Goal: Transaction & Acquisition: Purchase product/service

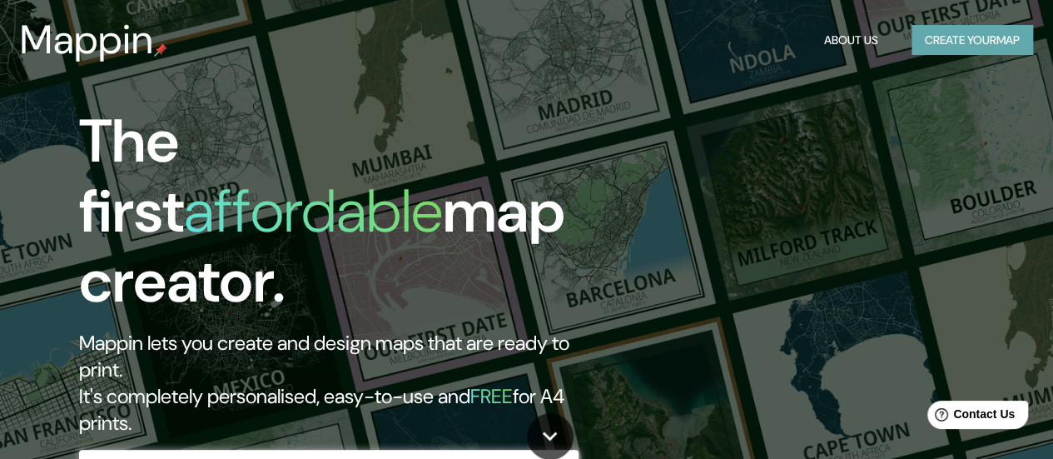
click at [957, 51] on button "Create your map" at bounding box center [973, 40] width 122 height 31
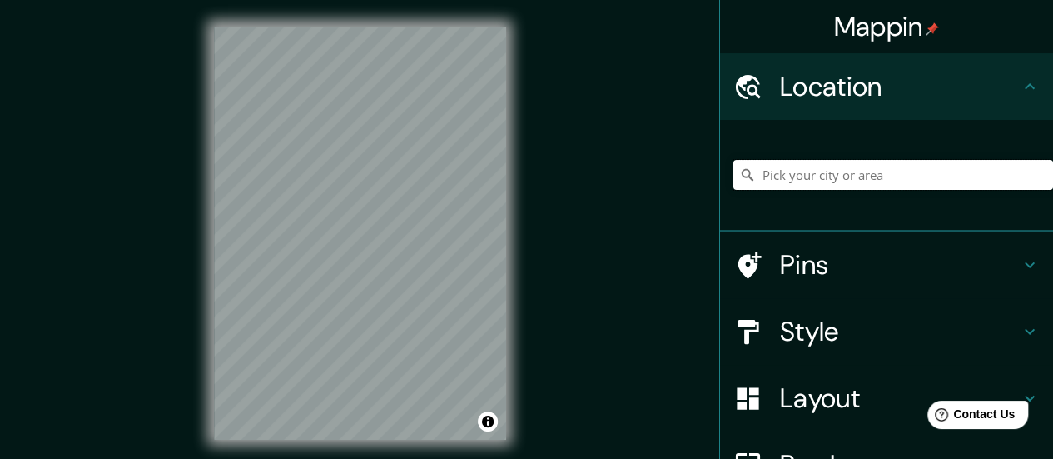
click at [795, 164] on input "Pick your city or area" at bounding box center [894, 175] width 320 height 30
click at [801, 178] on input "Santiago, Región Metropolitana de Santiago, Chile" at bounding box center [894, 175] width 320 height 30
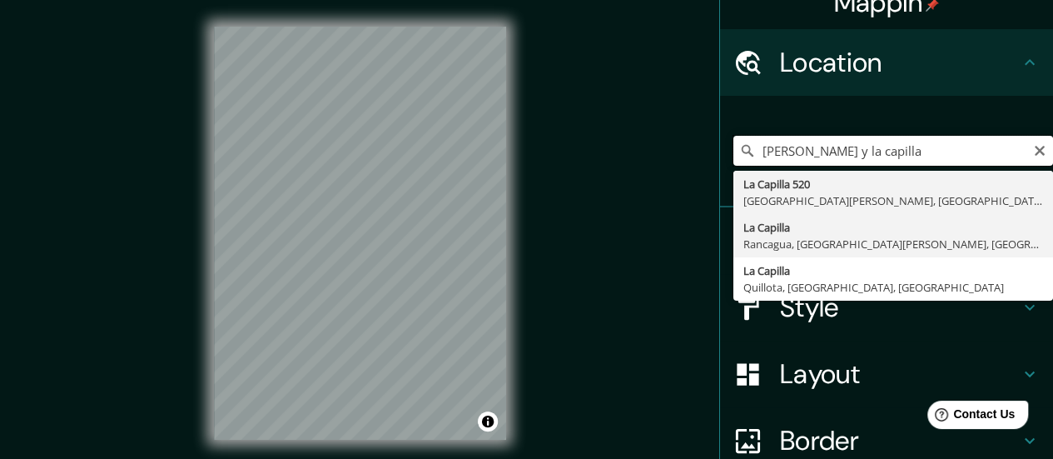
scroll to position [23, 0]
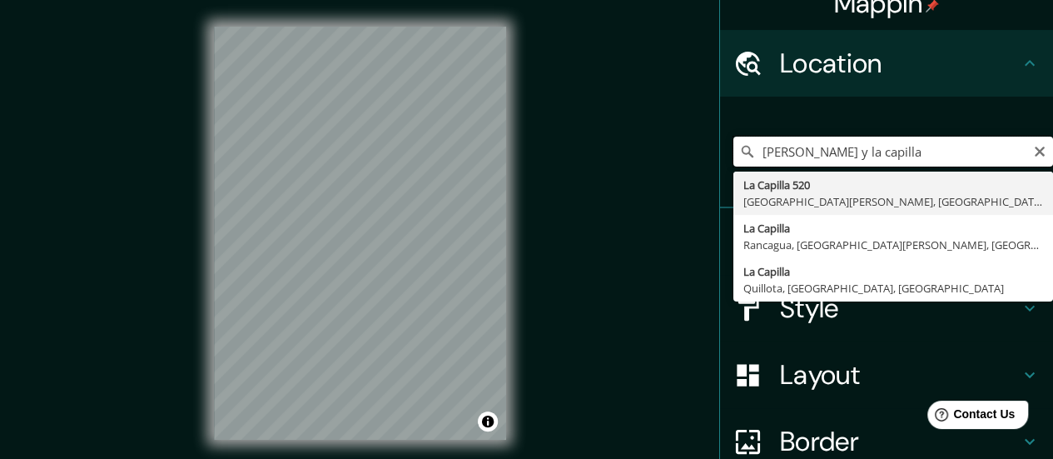
drag, startPoint x: 858, startPoint y: 150, endPoint x: 929, endPoint y: 152, distance: 70.8
click at [929, 152] on input "salvador gutierrez y la capilla" at bounding box center [894, 152] width 320 height 30
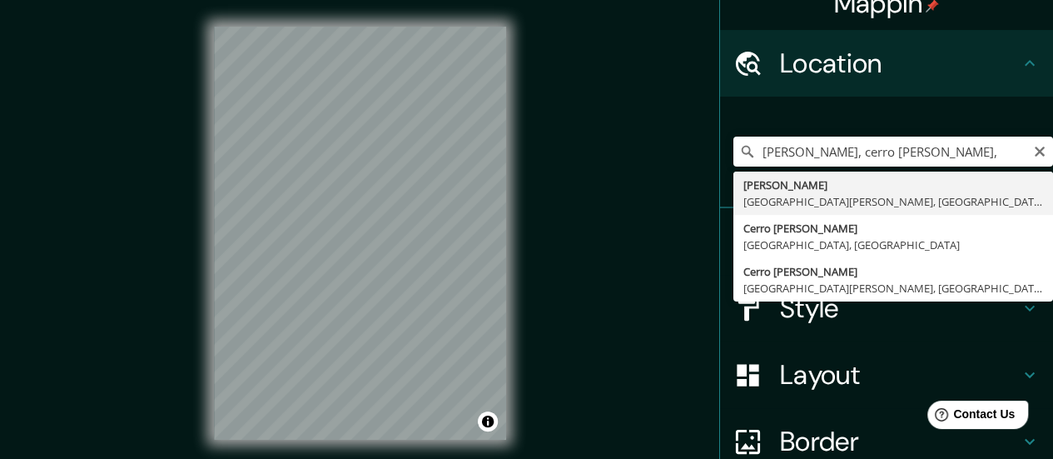
type input "Salvador Gutiérrez, Cerro Navia, Región Metropolitana de Santiago 9080000, Chile"
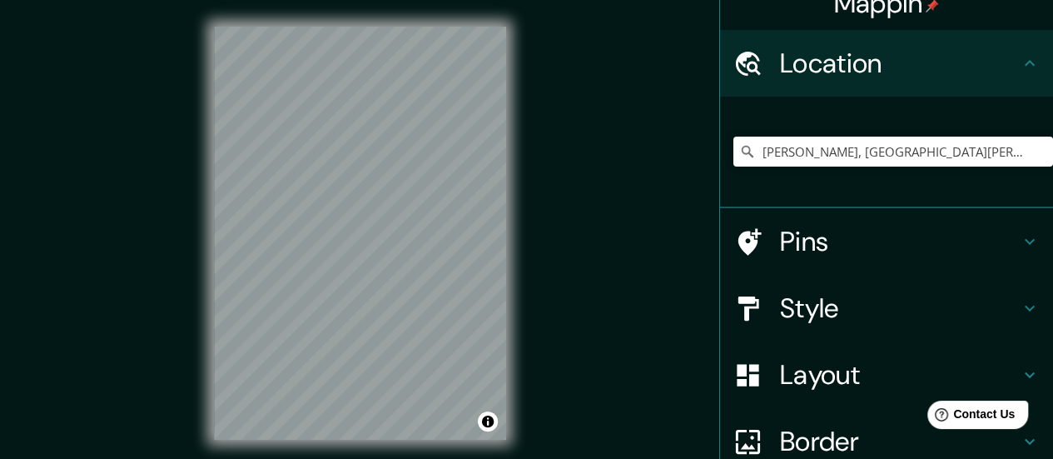
click at [541, 281] on div "Mappin Location Salvador Gutiérrez, Cerro Navia, Región Metropolitana de Santia…" at bounding box center [526, 246] width 1053 height 493
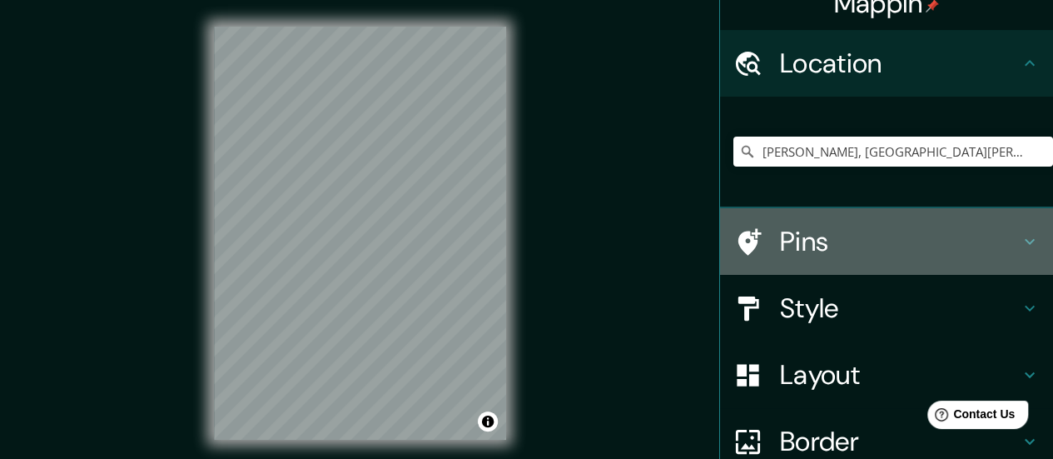
click at [790, 260] on div "Pins" at bounding box center [886, 241] width 333 height 67
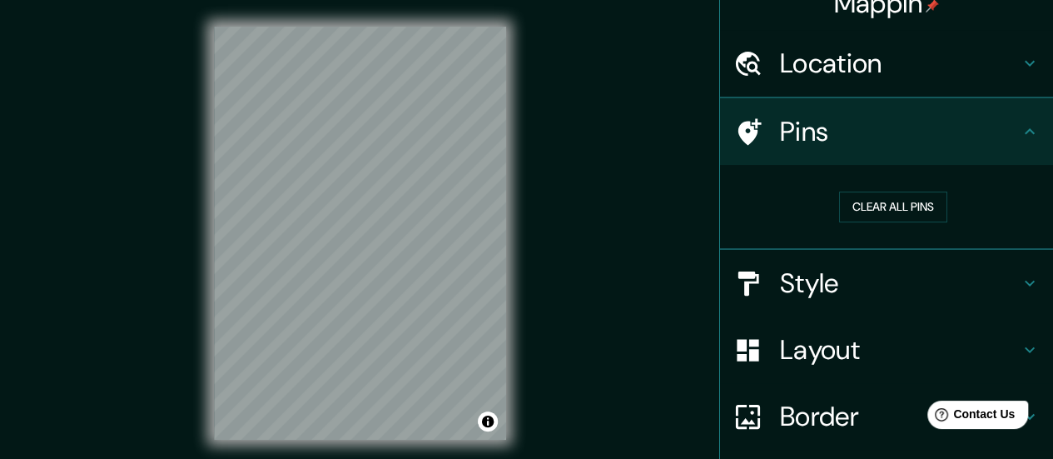
click at [790, 260] on ul "Location Salvador Gutiérrez, Cerro Navia, Región Metropolitana de Santiago 9080…" at bounding box center [886, 309] width 333 height 559
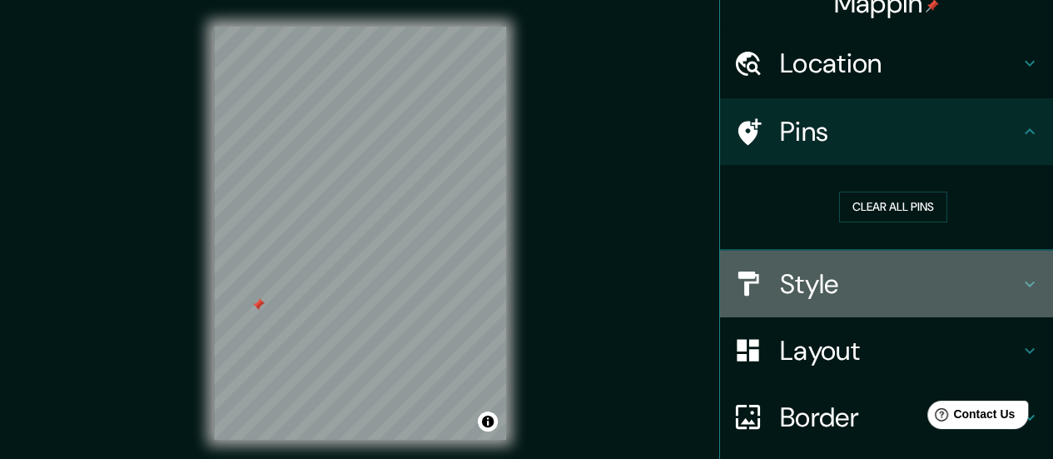
click at [820, 286] on h4 "Style" at bounding box center [900, 283] width 240 height 33
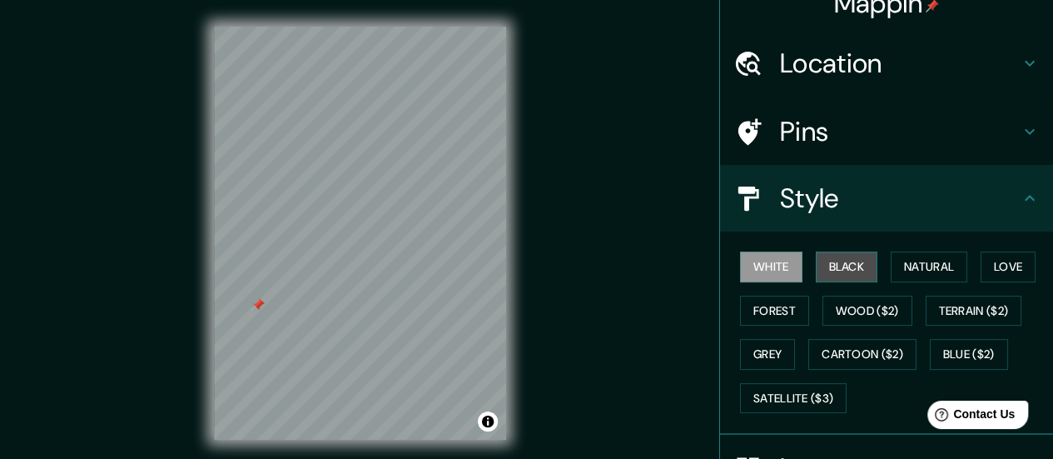
click at [839, 272] on button "Black" at bounding box center [847, 266] width 62 height 31
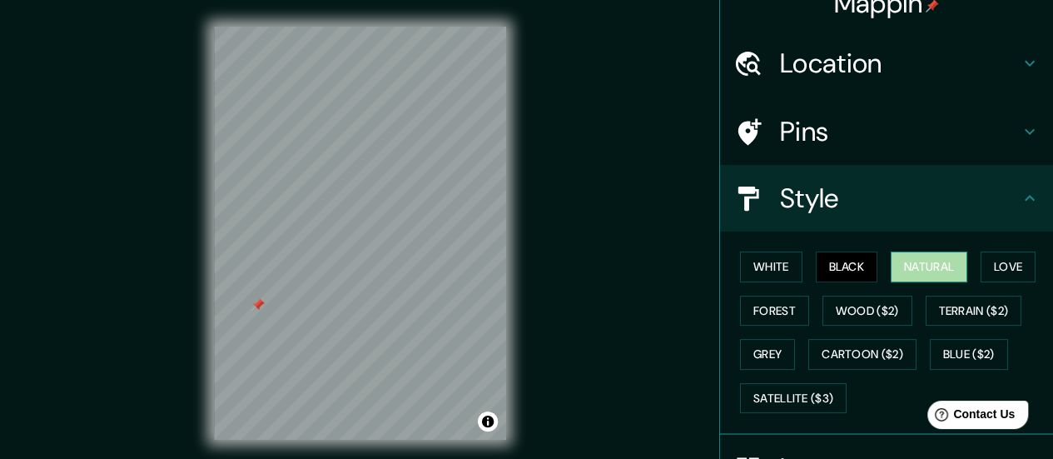
click at [891, 262] on button "Natural" at bounding box center [929, 266] width 77 height 31
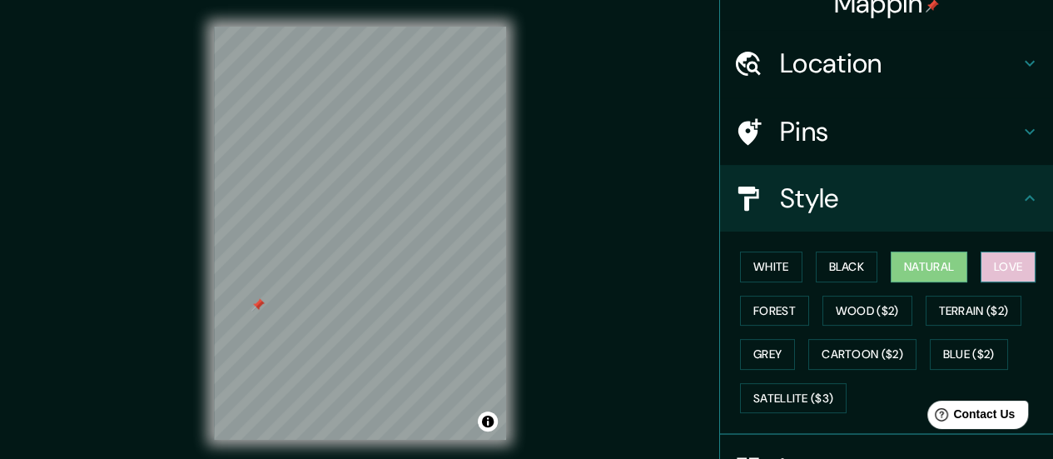
click at [987, 267] on button "Love" at bounding box center [1008, 266] width 55 height 31
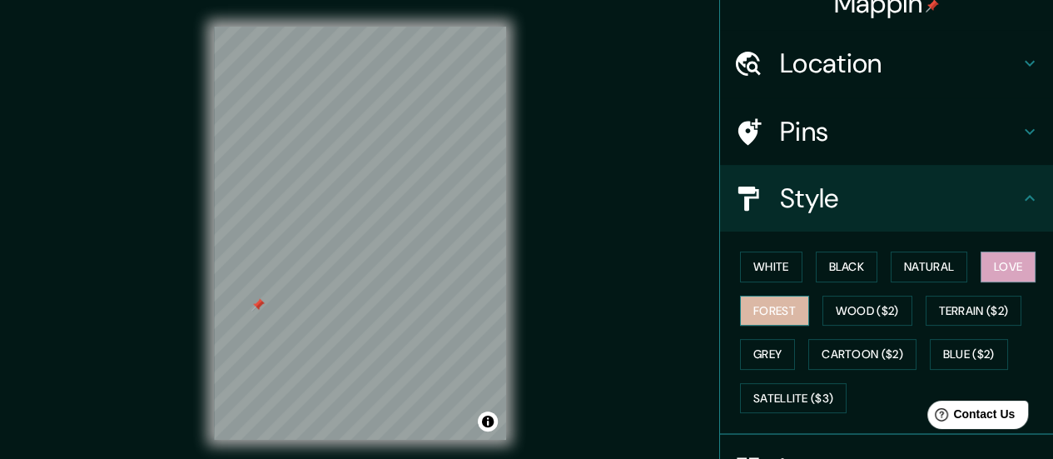
click at [769, 317] on button "Forest" at bounding box center [774, 311] width 69 height 31
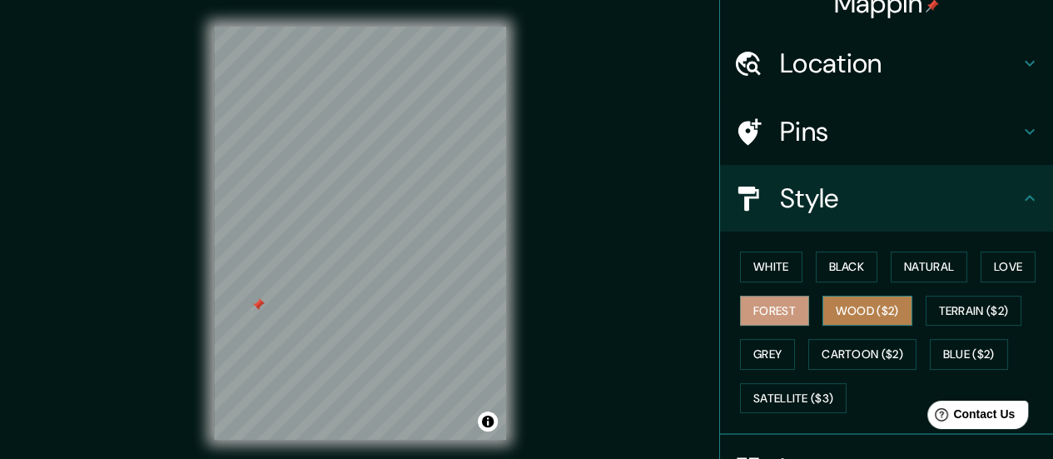
click at [843, 316] on button "Wood ($2)" at bounding box center [868, 311] width 90 height 31
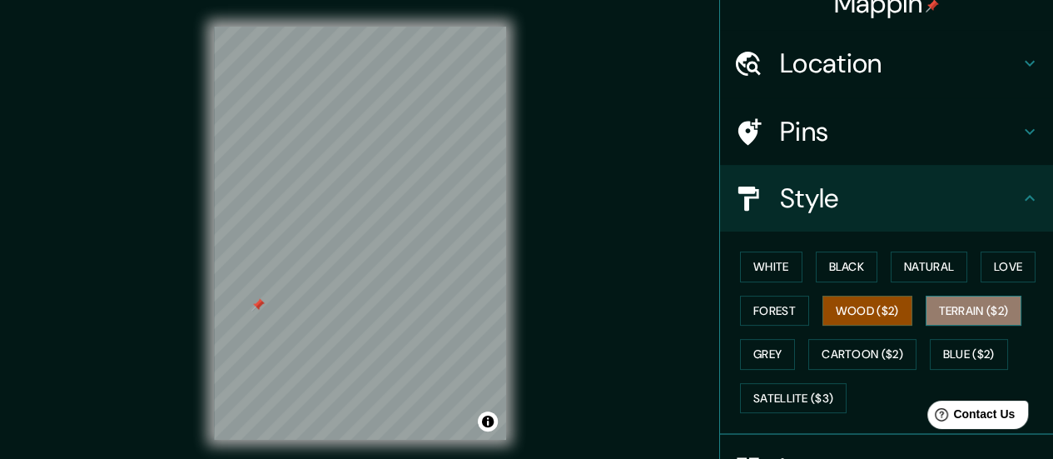
click at [959, 309] on button "Terrain ($2)" at bounding box center [974, 311] width 97 height 31
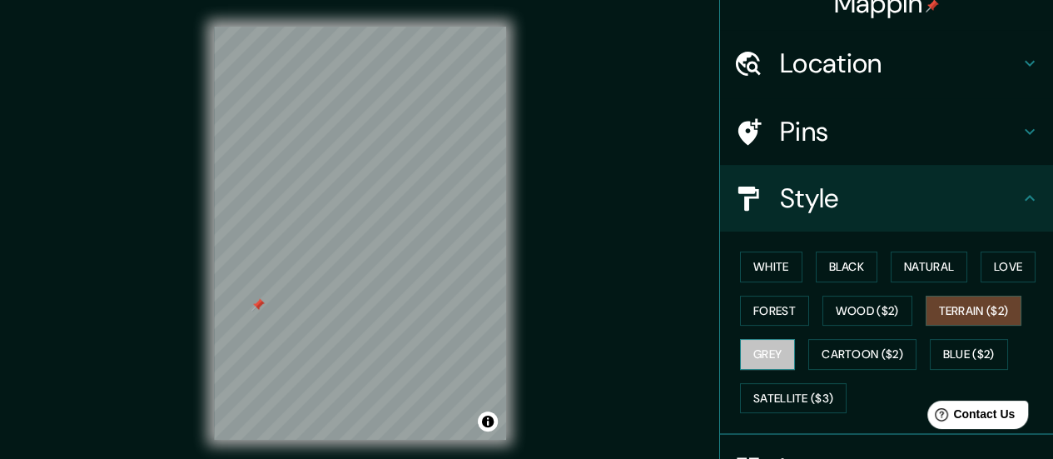
click at [771, 366] on button "Grey" at bounding box center [767, 354] width 55 height 31
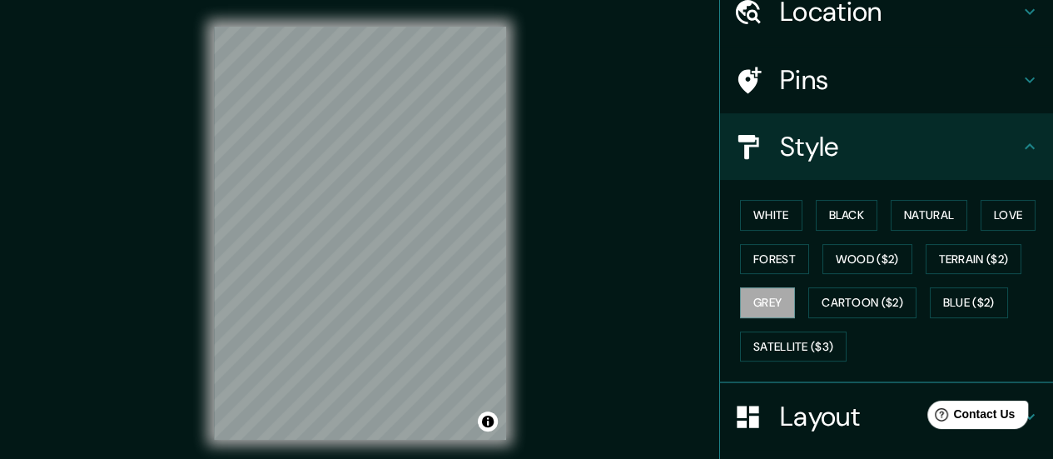
scroll to position [76, 0]
click at [761, 201] on button "White" at bounding box center [771, 214] width 62 height 31
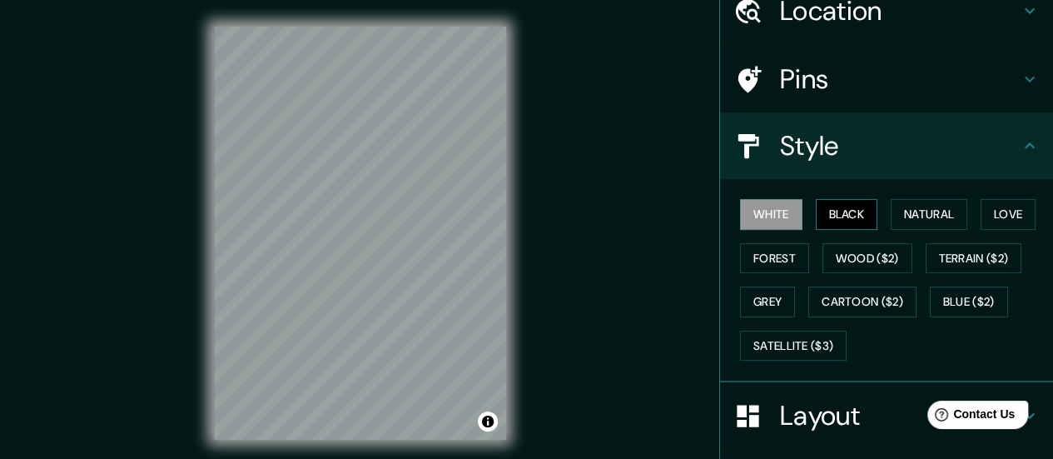
click at [818, 211] on button "Black" at bounding box center [847, 214] width 62 height 31
click at [782, 216] on button "White" at bounding box center [771, 214] width 62 height 31
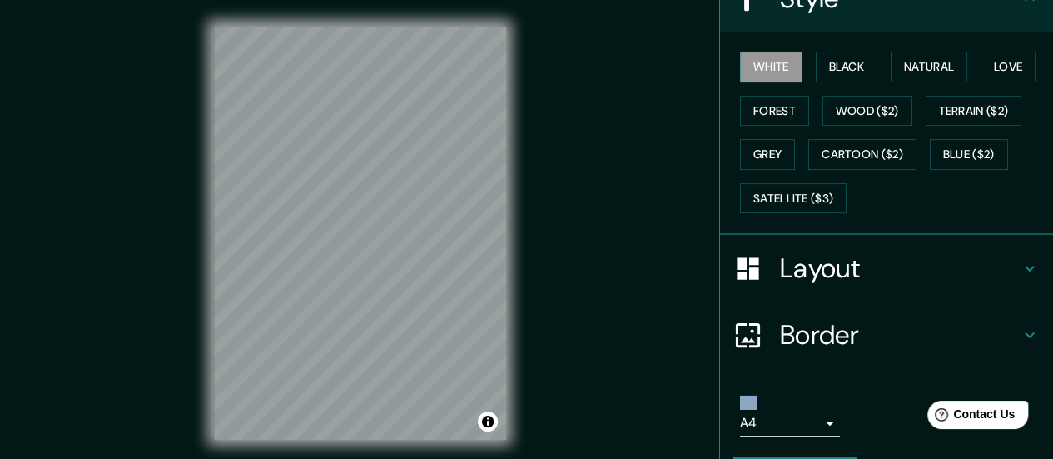
scroll to position [246, 0]
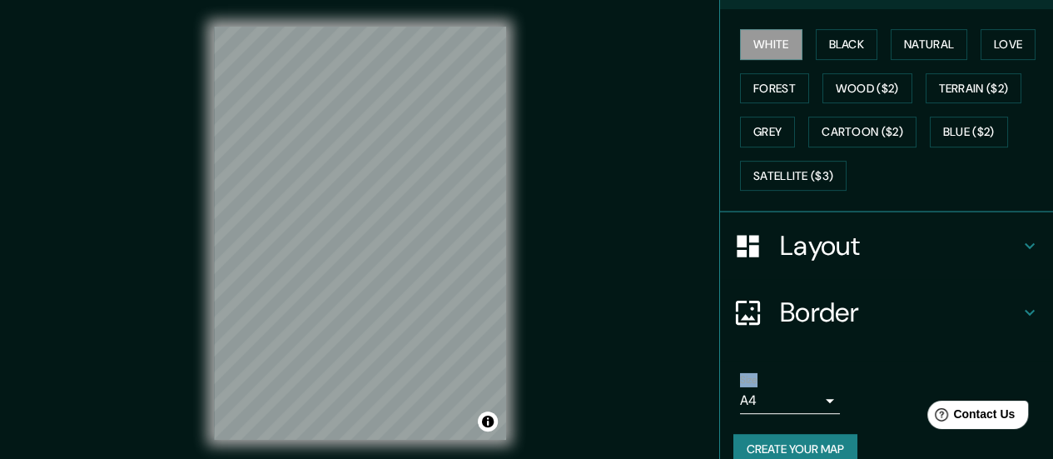
click at [788, 262] on div "Layout" at bounding box center [886, 245] width 333 height 67
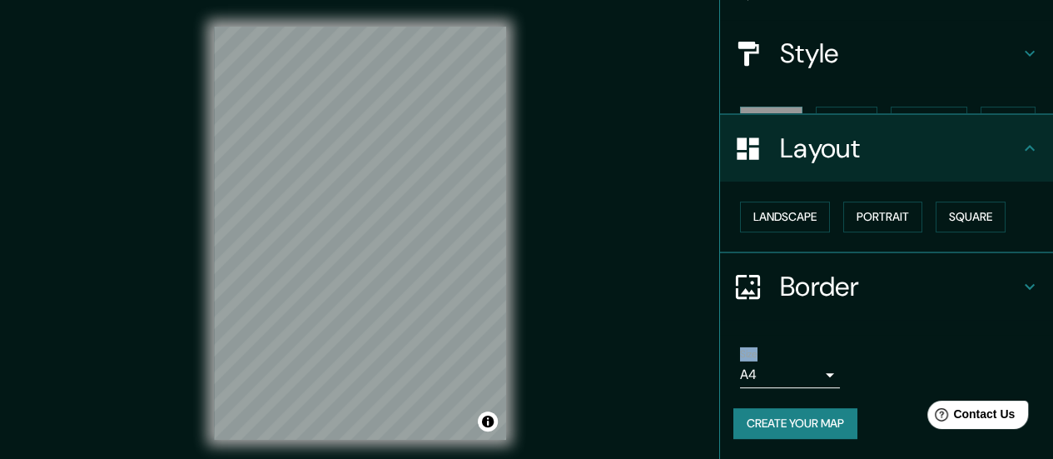
scroll to position [138, 0]
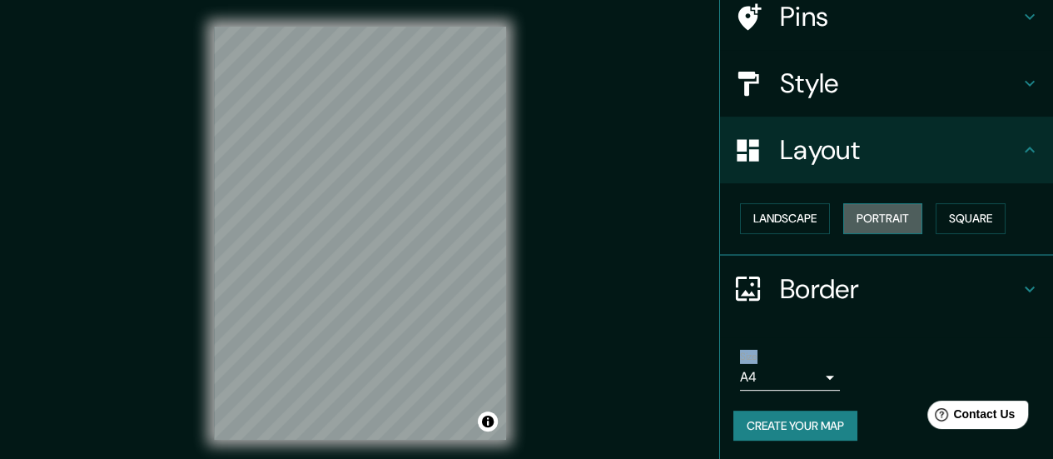
click at [879, 222] on button "Portrait" at bounding box center [882, 218] width 79 height 31
click at [966, 219] on button "Square" at bounding box center [971, 218] width 70 height 31
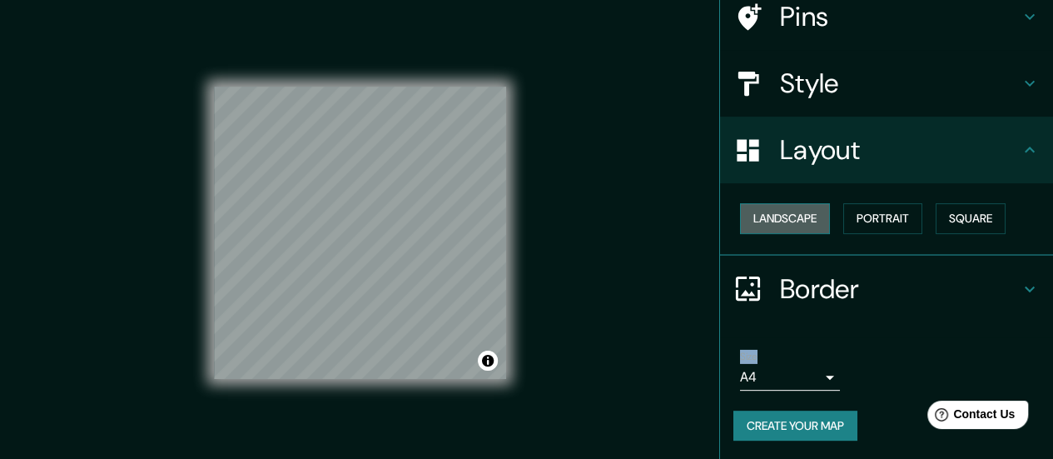
click at [778, 216] on button "Landscape" at bounding box center [785, 218] width 90 height 31
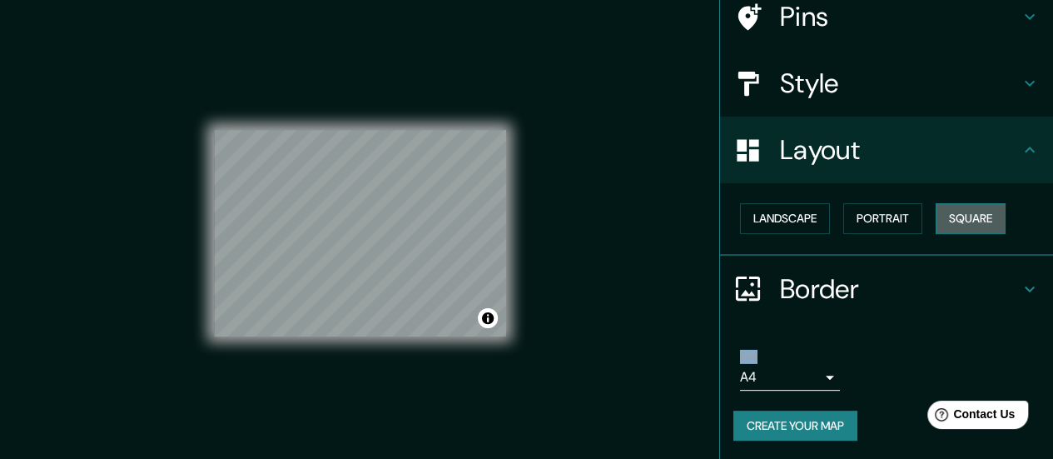
click at [969, 216] on button "Square" at bounding box center [971, 218] width 70 height 31
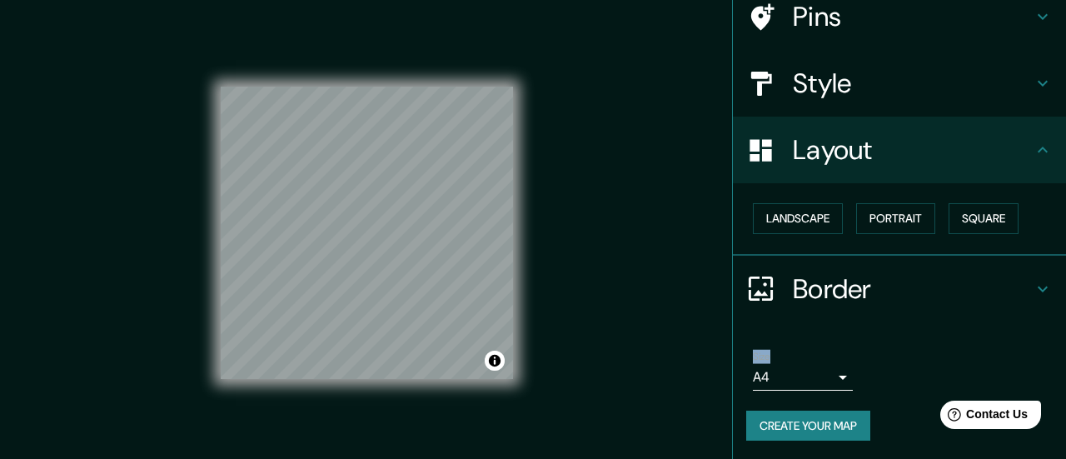
click at [813, 380] on body "Mappin Location Salvador Gutiérrez, Cerro Navia, Región Metropolitana de Santia…" at bounding box center [533, 229] width 1066 height 459
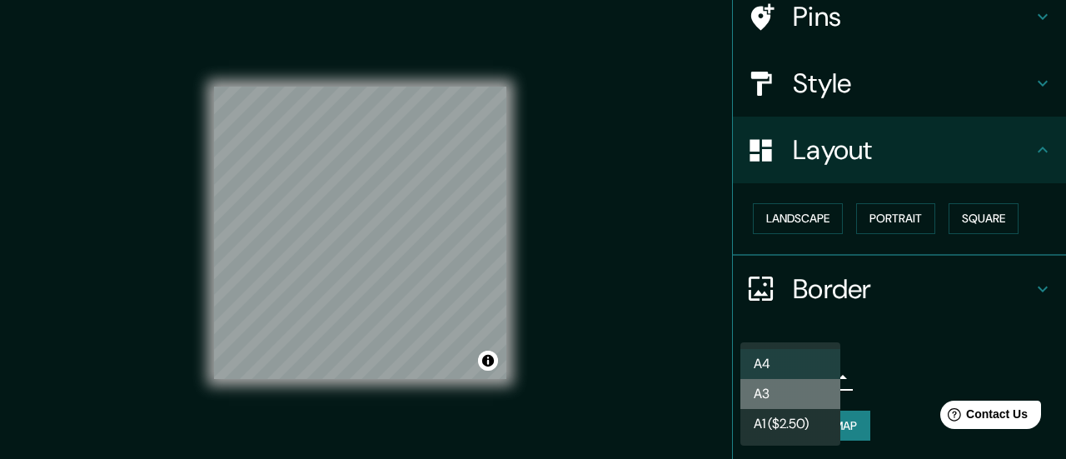
click at [793, 390] on li "A3" at bounding box center [790, 394] width 100 height 30
type input "a4"
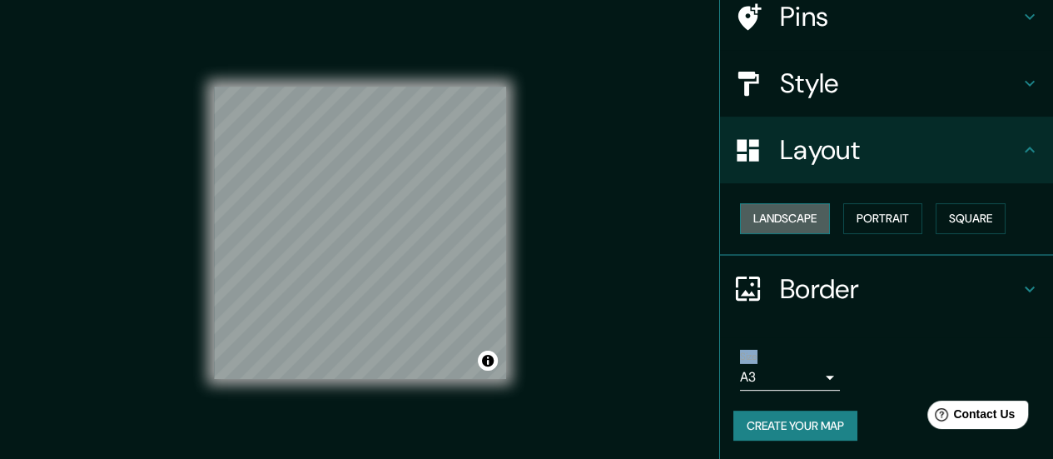
click at [804, 218] on button "Landscape" at bounding box center [785, 218] width 90 height 31
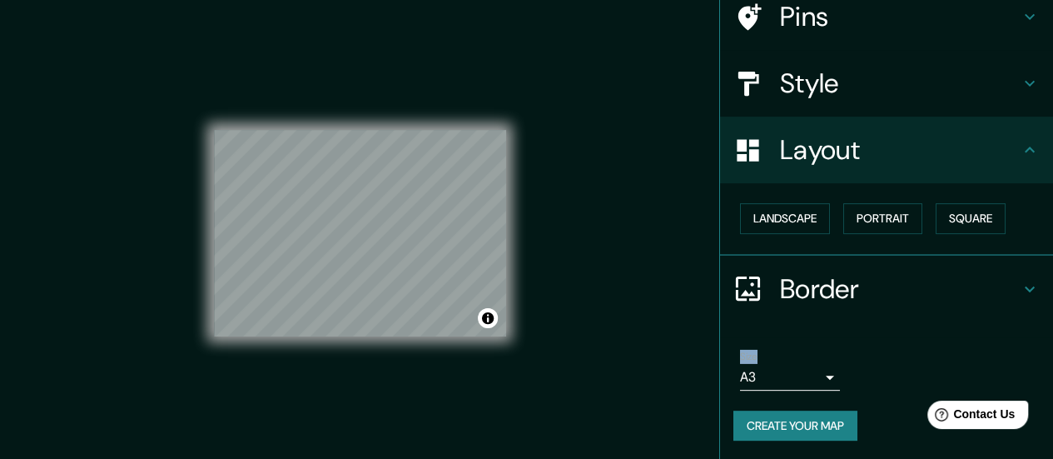
scroll to position [33, 0]
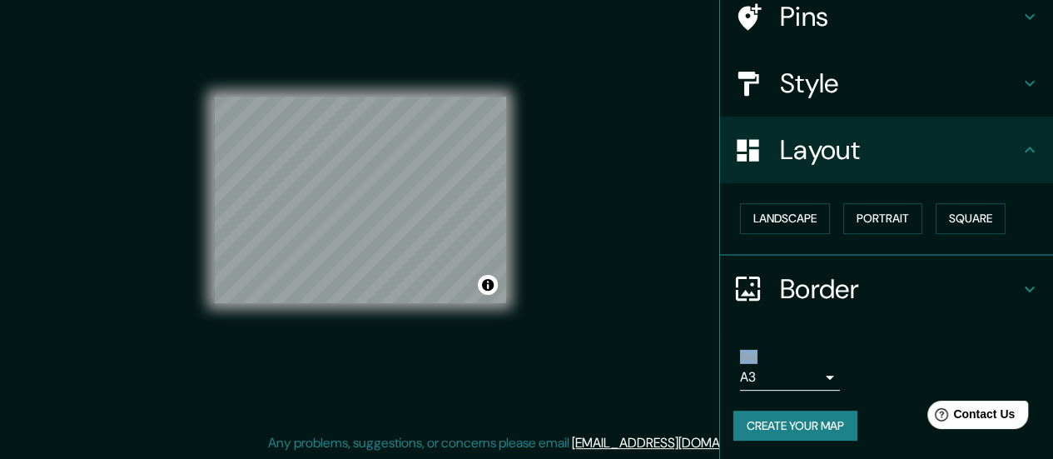
click at [754, 285] on div at bounding box center [757, 288] width 47 height 29
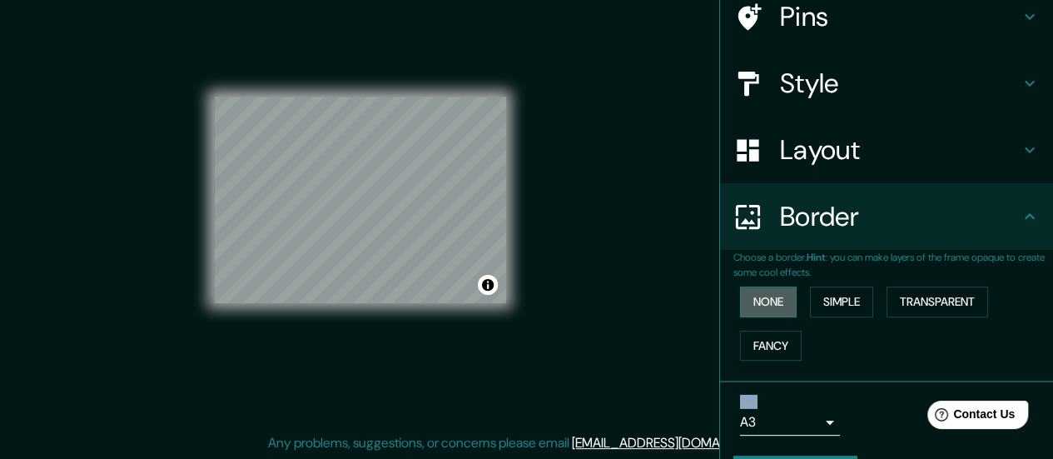
click at [754, 292] on button "None" at bounding box center [768, 301] width 57 height 31
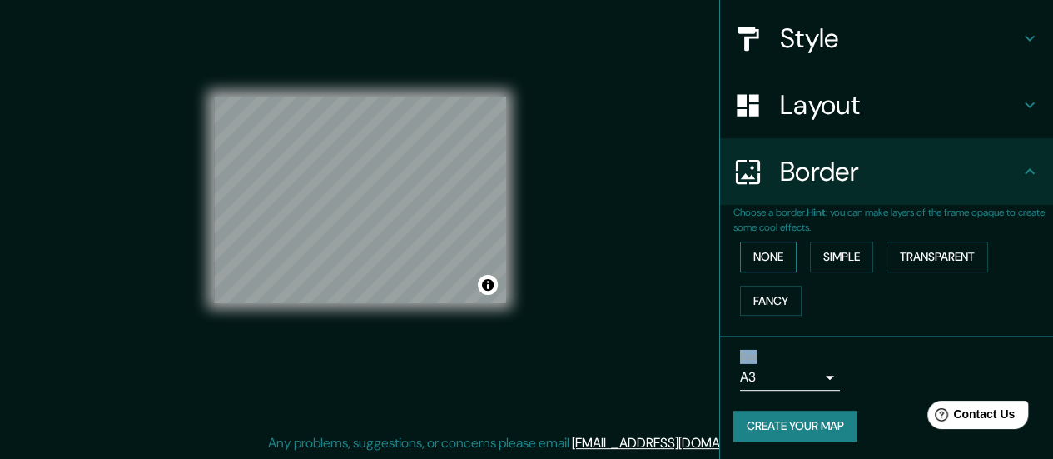
scroll to position [0, 0]
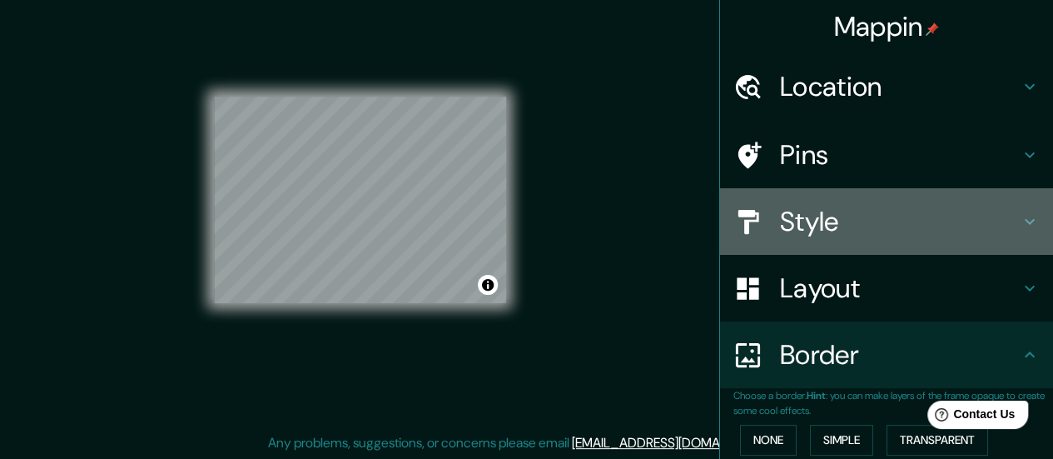
click at [793, 216] on h4 "Style" at bounding box center [900, 221] width 240 height 33
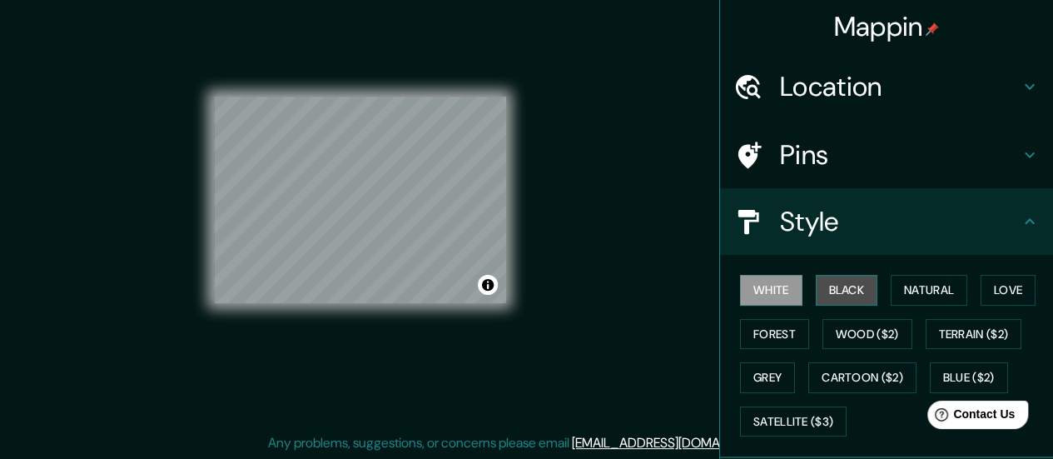
click at [849, 289] on button "Black" at bounding box center [847, 290] width 62 height 31
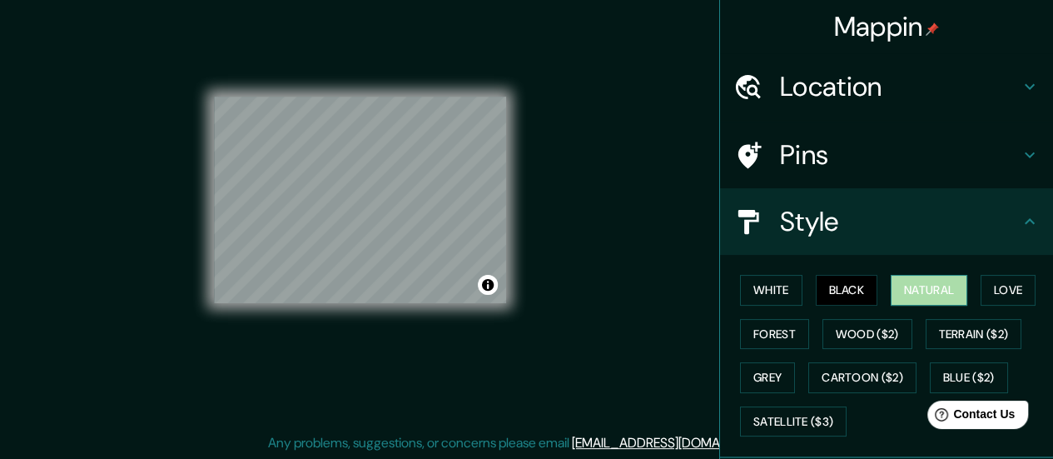
click at [893, 284] on button "Natural" at bounding box center [929, 290] width 77 height 31
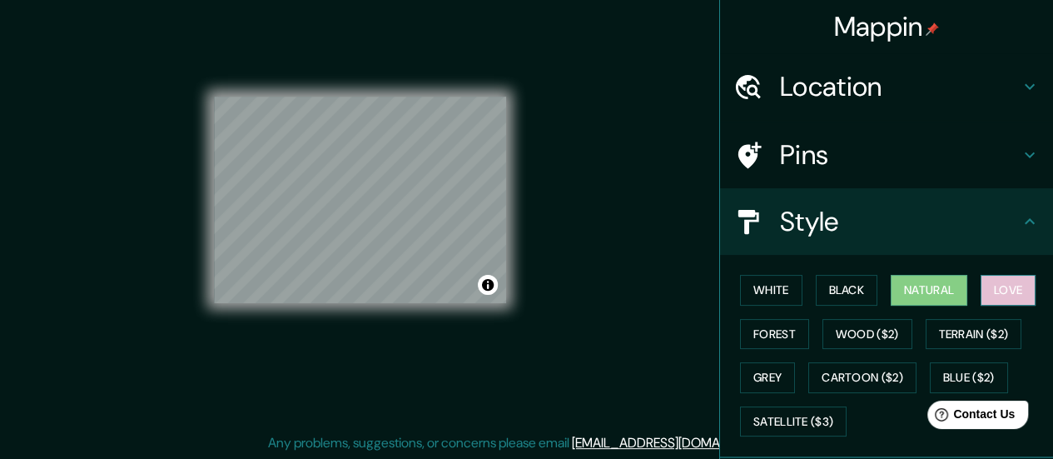
click at [981, 289] on button "Love" at bounding box center [1008, 290] width 55 height 31
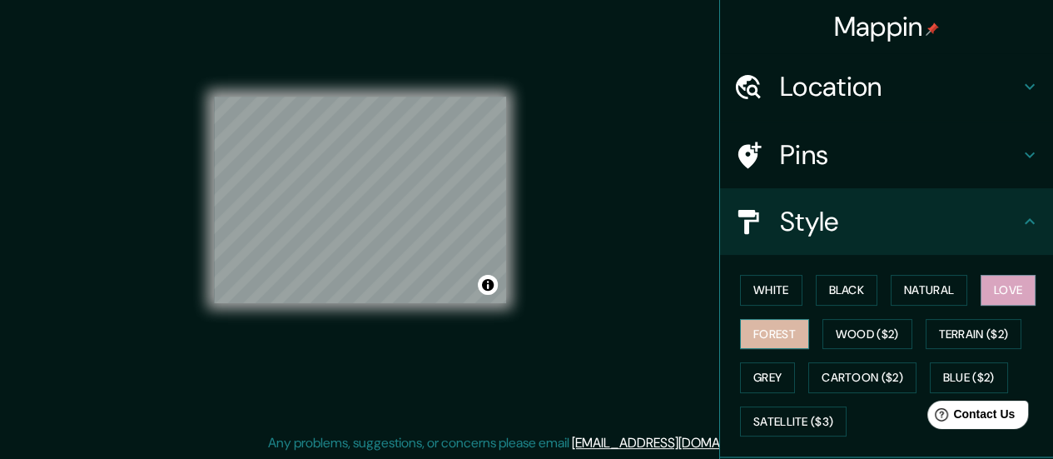
click at [772, 331] on button "Forest" at bounding box center [774, 334] width 69 height 31
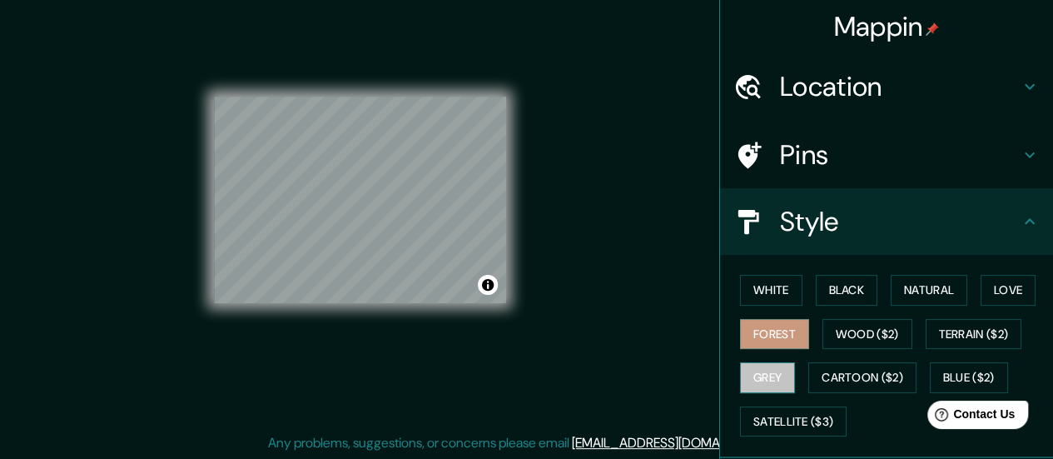
click at [775, 379] on button "Grey" at bounding box center [767, 377] width 55 height 31
click at [836, 349] on div "White Black Natural Love Forest Wood ($2) Terrain ($2) Grey Cartoon ($2) Blue (…" at bounding box center [894, 355] width 320 height 175
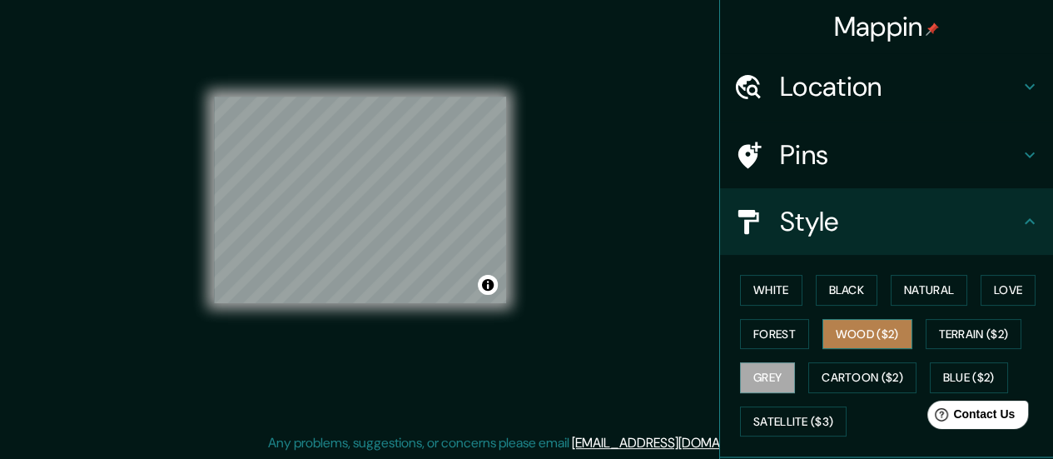
click at [851, 341] on button "Wood ($2)" at bounding box center [868, 334] width 90 height 31
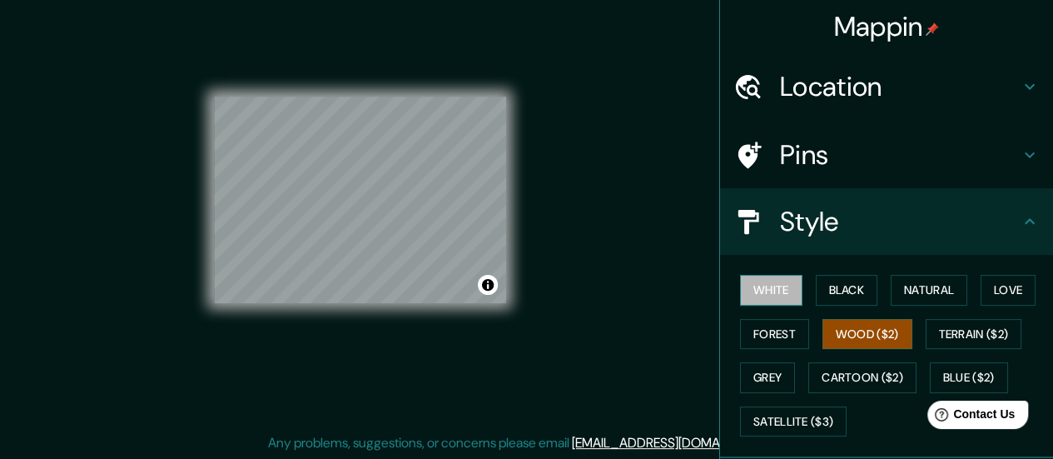
click at [789, 298] on button "White" at bounding box center [771, 290] width 62 height 31
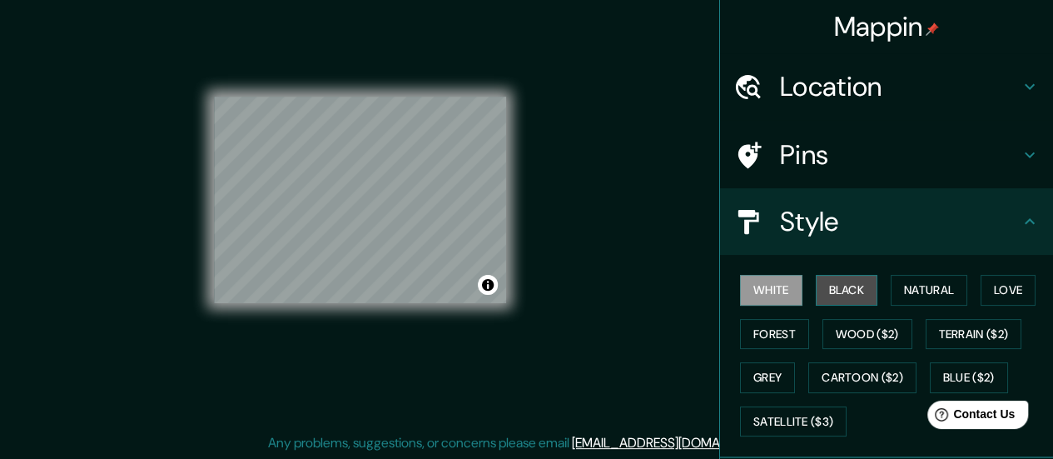
click at [836, 291] on button "Black" at bounding box center [847, 290] width 62 height 31
click at [781, 282] on button "White" at bounding box center [771, 290] width 62 height 31
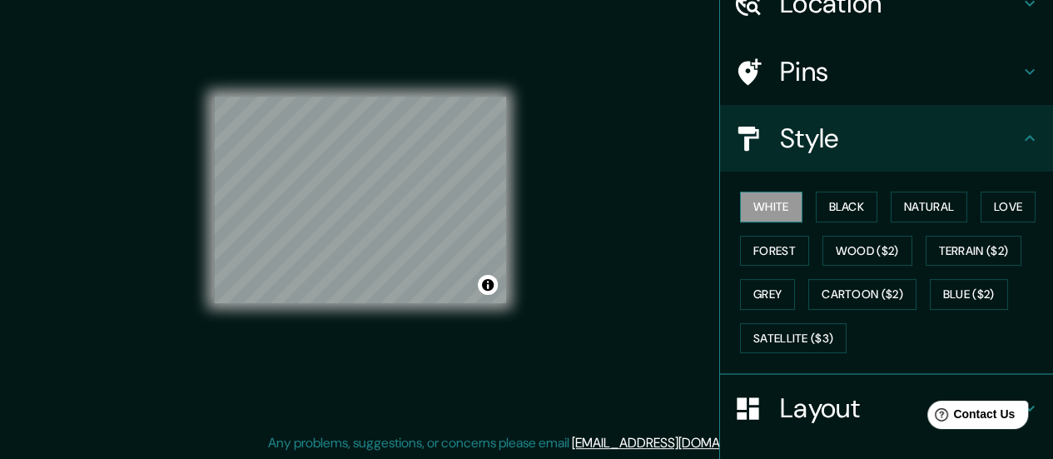
scroll to position [268, 0]
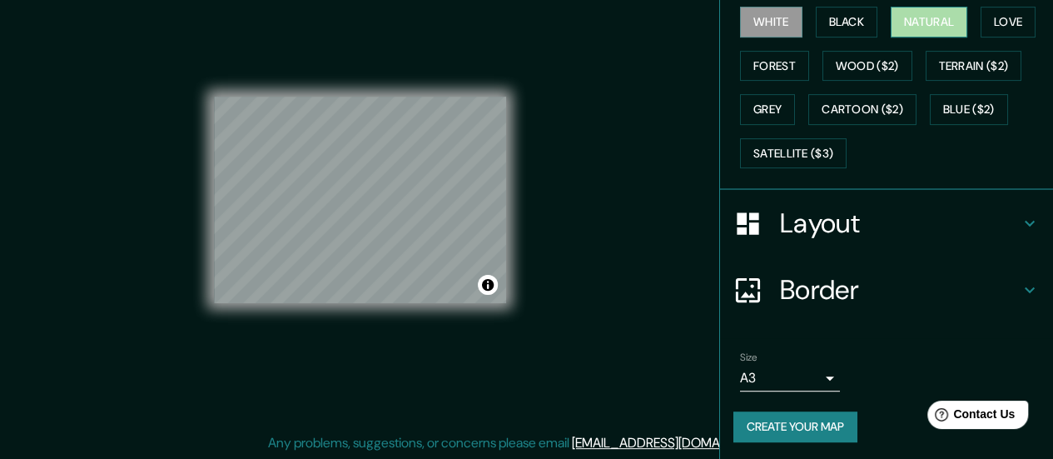
click at [908, 12] on button "Natural" at bounding box center [929, 22] width 77 height 31
click at [969, 29] on div "White Black Natural Love Forest Wood ($2) Terrain ($2) Grey Cartoon ($2) Blue (…" at bounding box center [894, 87] width 320 height 175
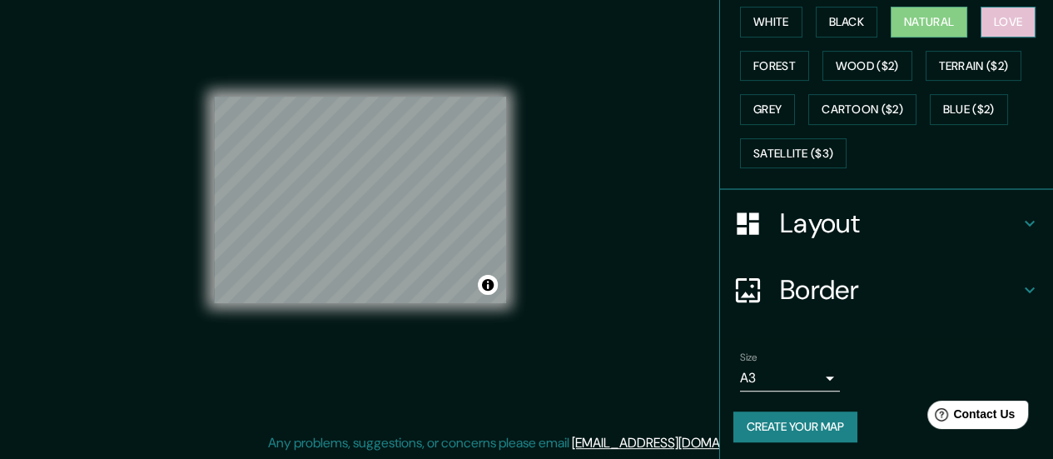
click at [997, 32] on button "Love" at bounding box center [1008, 22] width 55 height 31
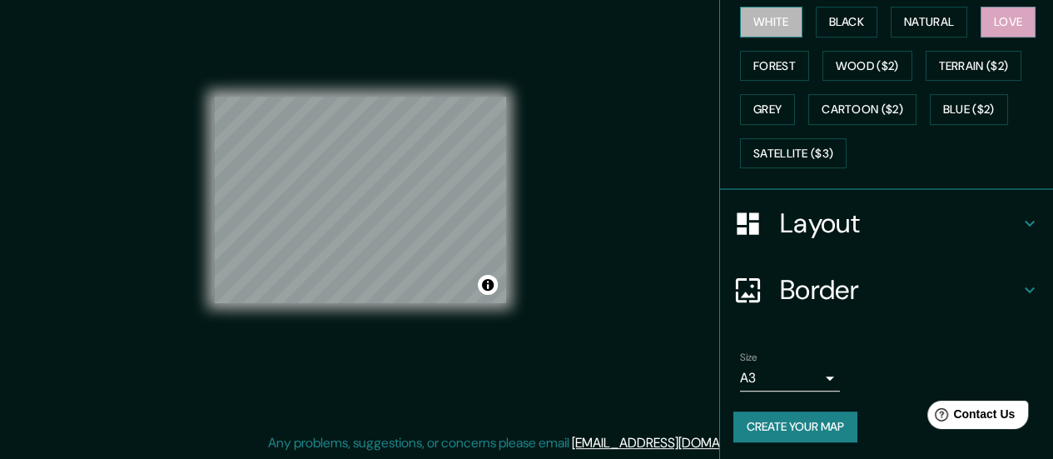
click at [753, 29] on button "White" at bounding box center [771, 22] width 62 height 31
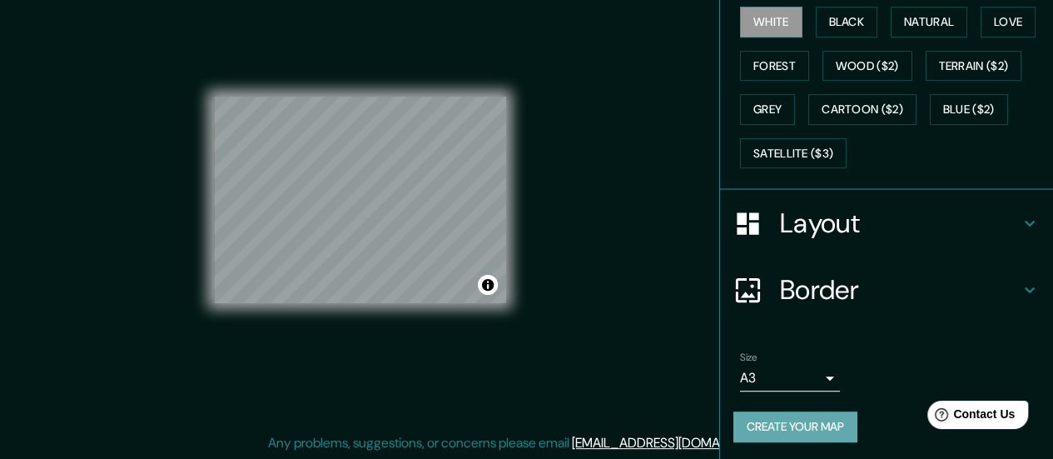
click at [783, 434] on button "Create your map" at bounding box center [796, 426] width 124 height 31
click at [749, 415] on button "Create your map" at bounding box center [796, 426] width 124 height 31
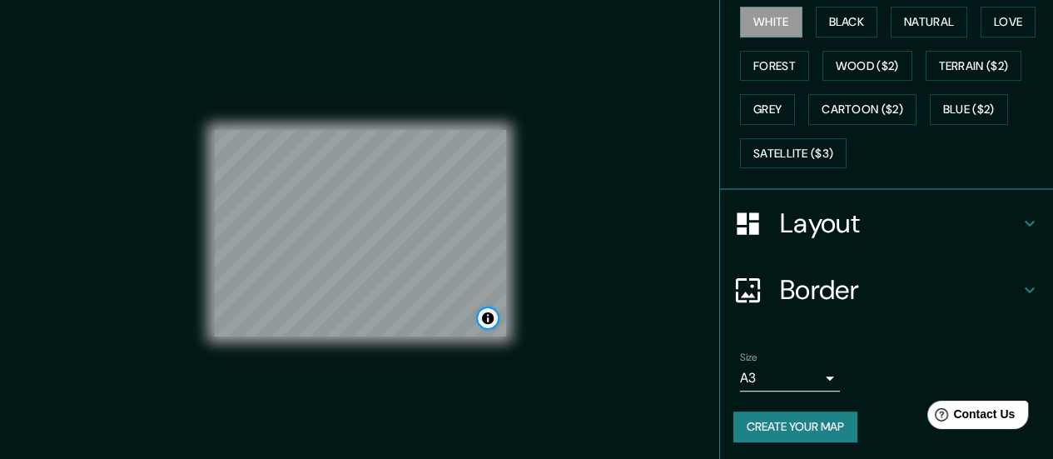
click at [491, 321] on button "Toggle attribution" at bounding box center [488, 318] width 20 height 20
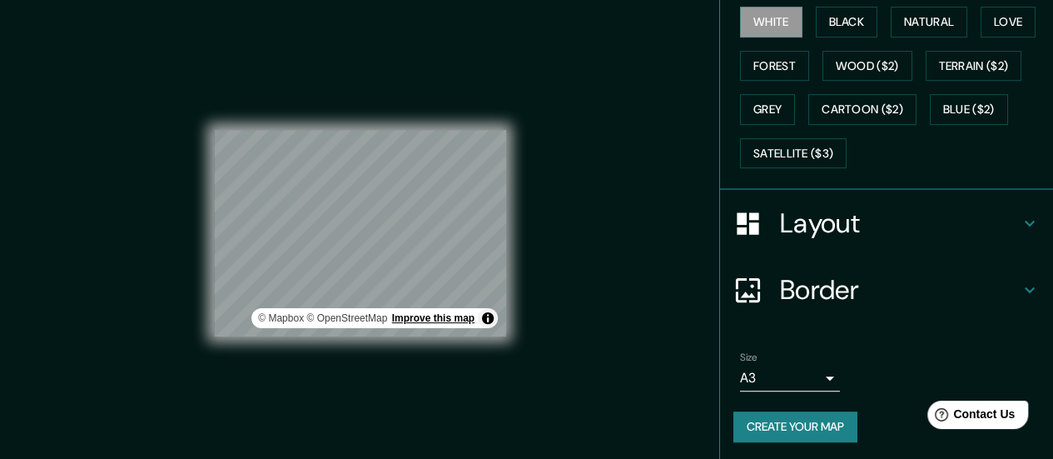
click at [455, 316] on link "Improve this map" at bounding box center [433, 318] width 82 height 12
click at [809, 432] on button "Create your map" at bounding box center [796, 426] width 124 height 31
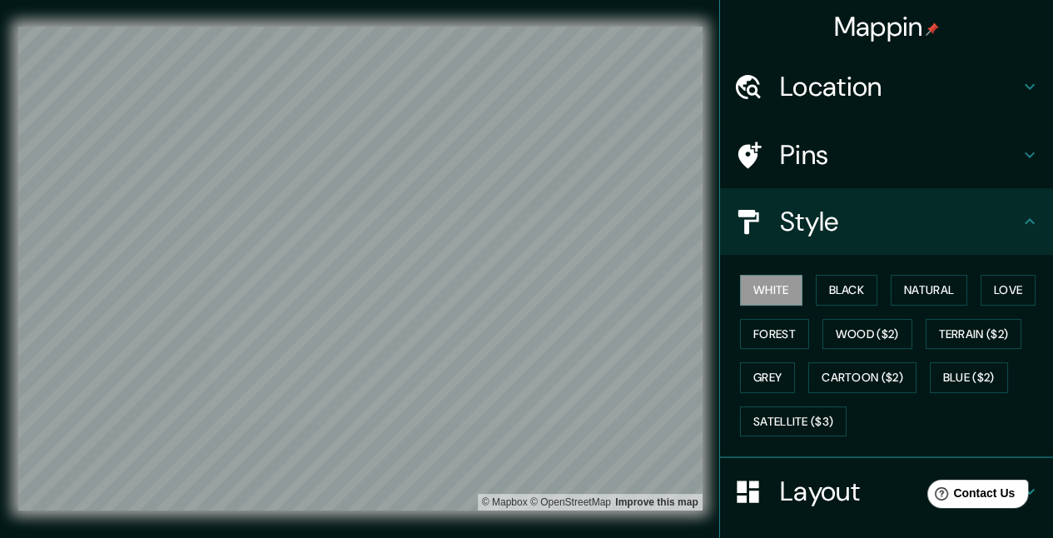
scroll to position [190, 0]
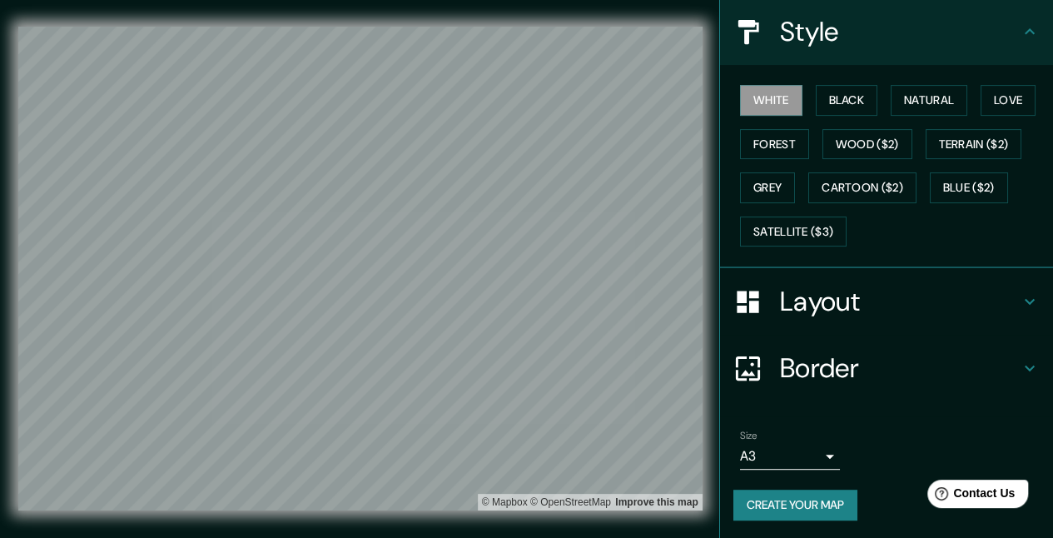
click at [768, 458] on button "Create your map" at bounding box center [796, 505] width 124 height 31
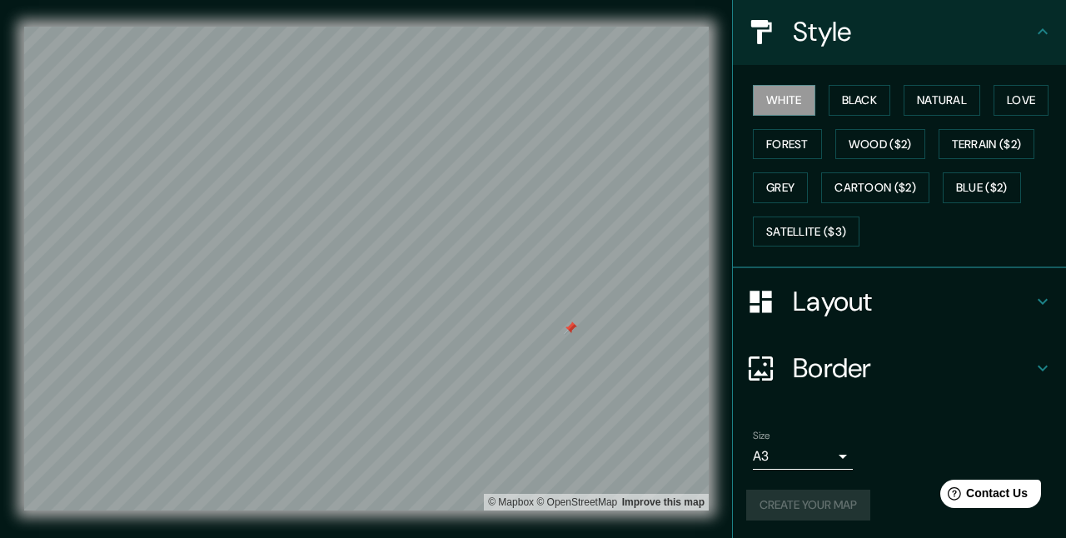
click at [792, 453] on body "Mappin Location Salvador Gutiérrez, Cerro Navia, Región Metropolitana de Santia…" at bounding box center [533, 269] width 1066 height 538
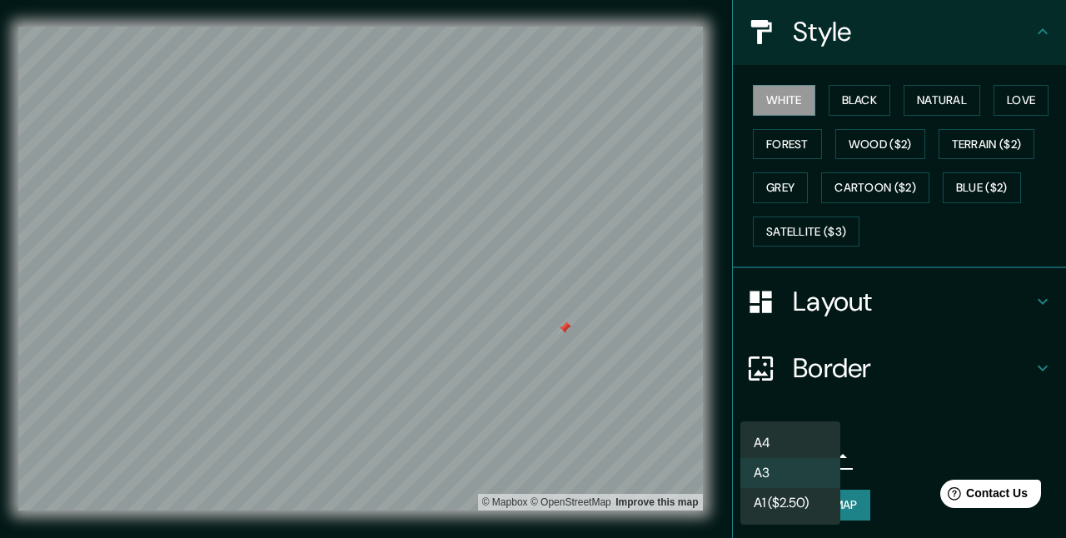
click at [818, 458] on li "A3" at bounding box center [790, 473] width 100 height 30
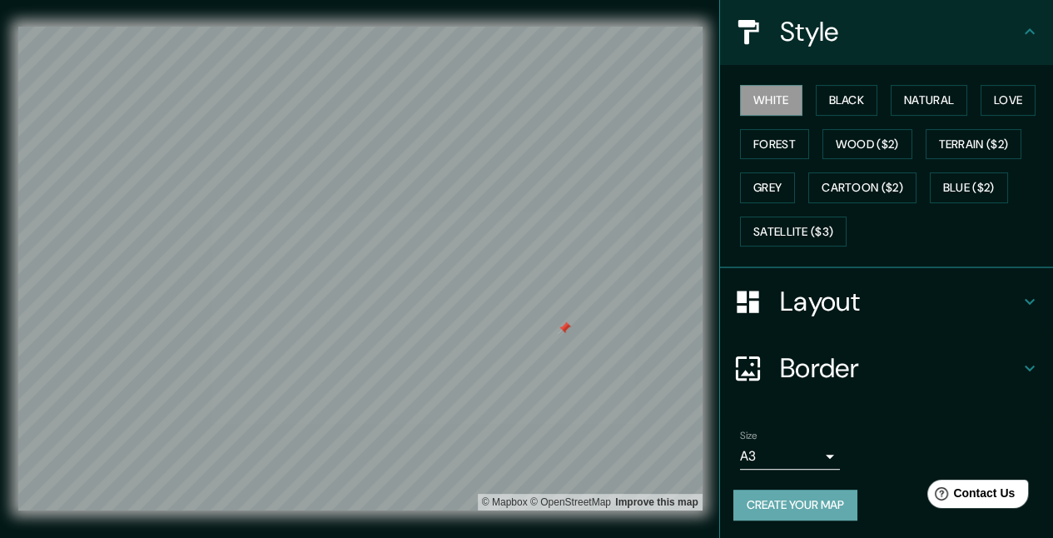
click at [798, 458] on button "Create your map" at bounding box center [796, 505] width 124 height 31
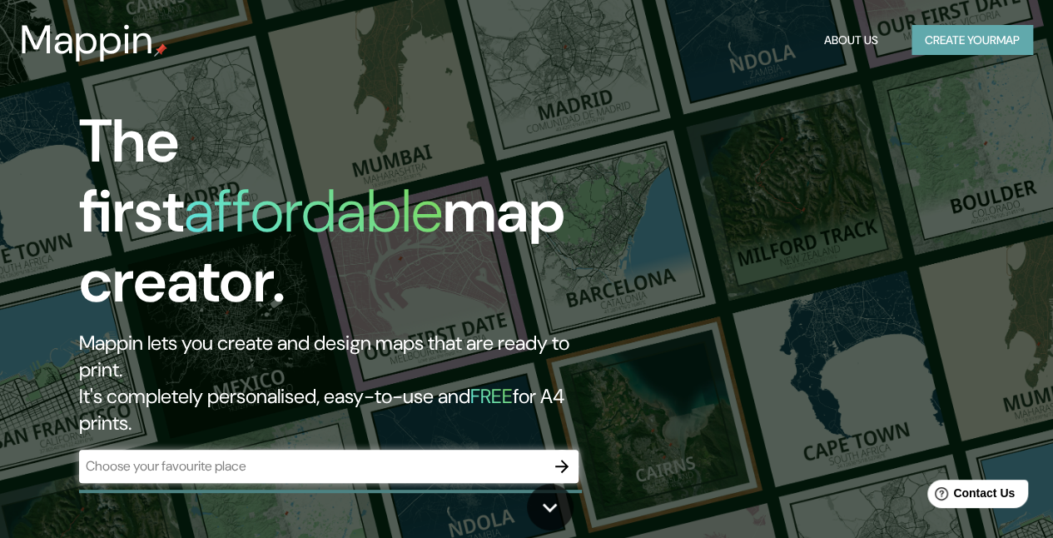
click at [946, 38] on button "Create your map" at bounding box center [973, 40] width 122 height 31
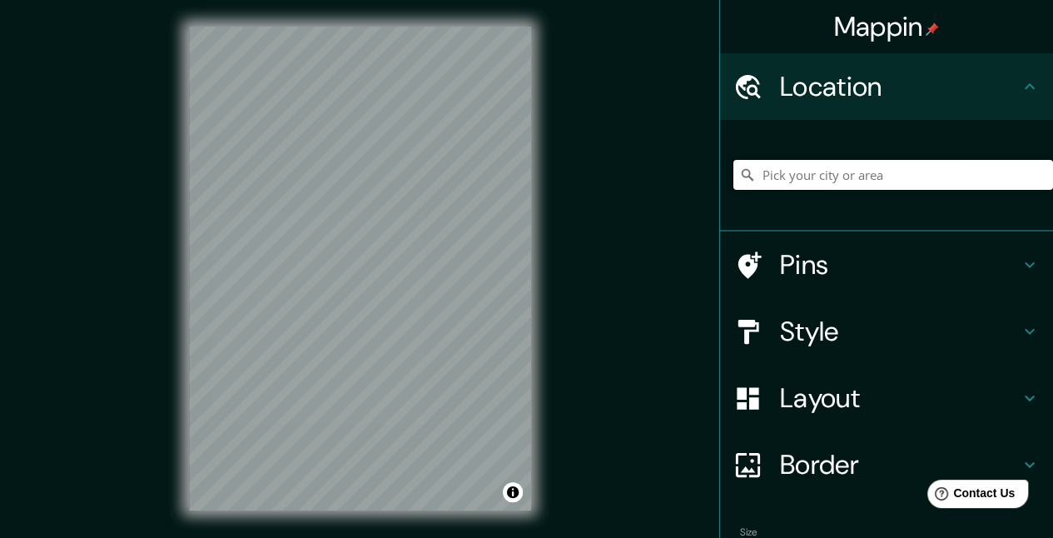
click at [839, 173] on input "Pick your city or area" at bounding box center [894, 175] width 320 height 30
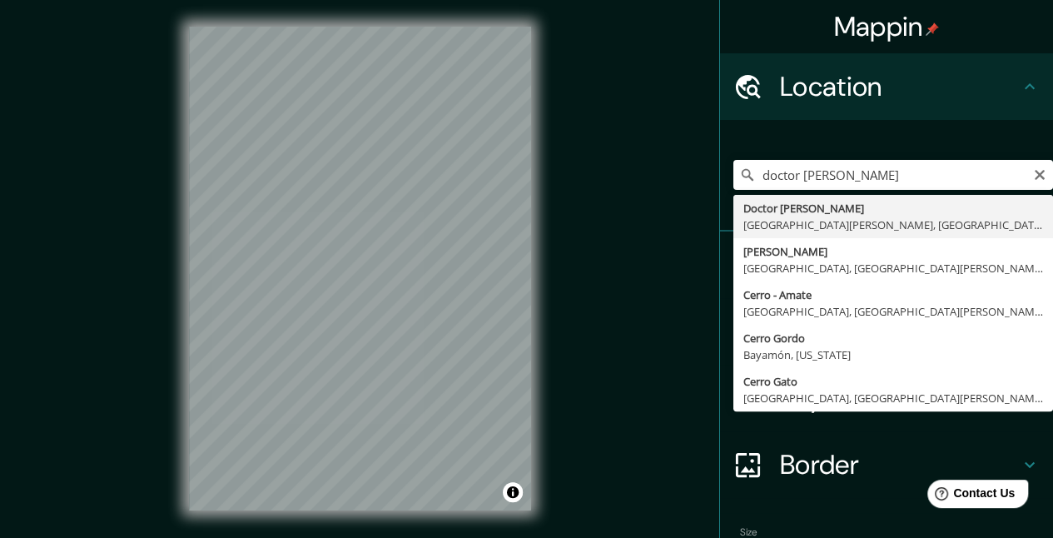
type input "Doctor Avendaño, Cerro Navia, Región Metropolitana de Santiago 9080000, Chile"
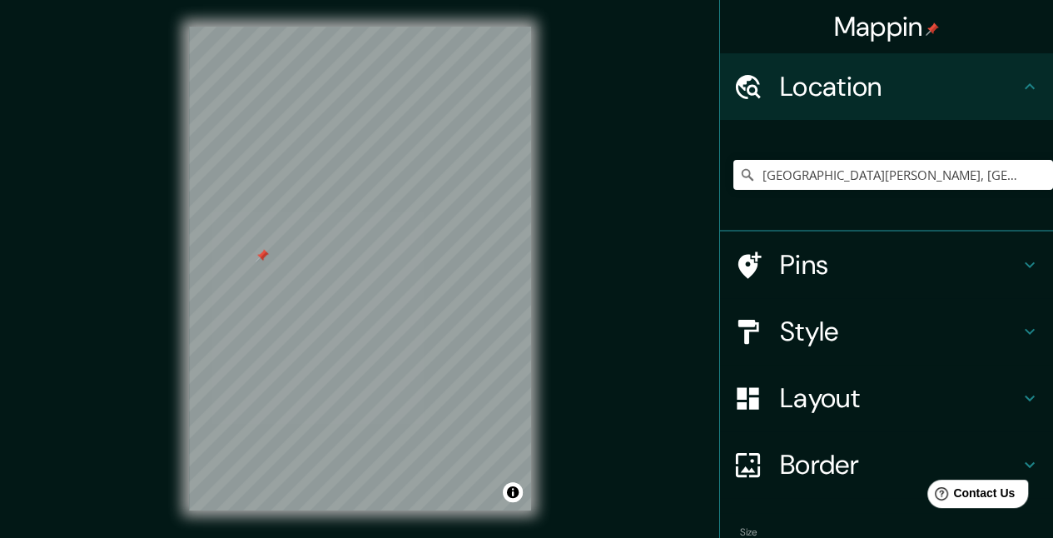
scroll to position [98, 0]
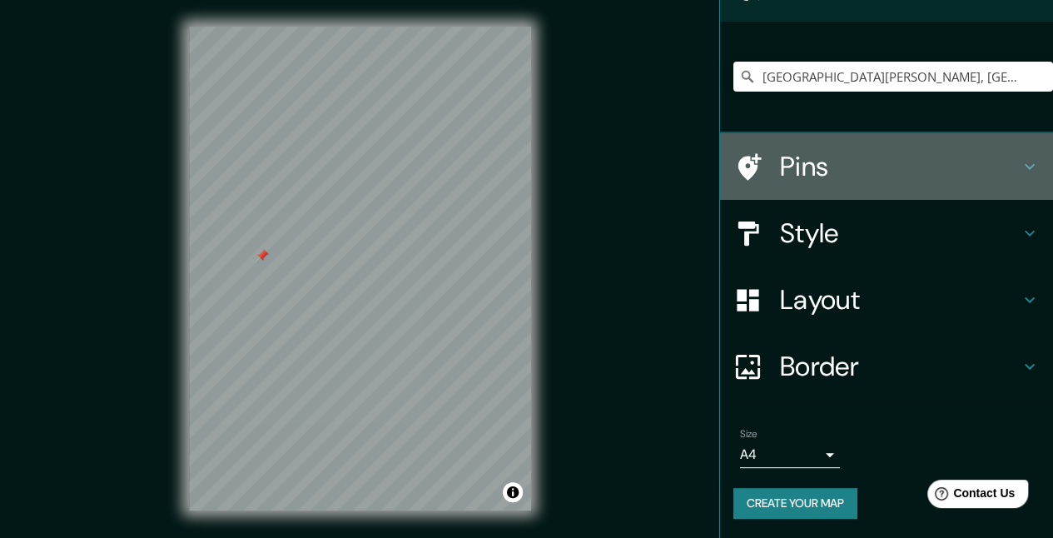
click at [790, 165] on h4 "Pins" at bounding box center [900, 166] width 240 height 33
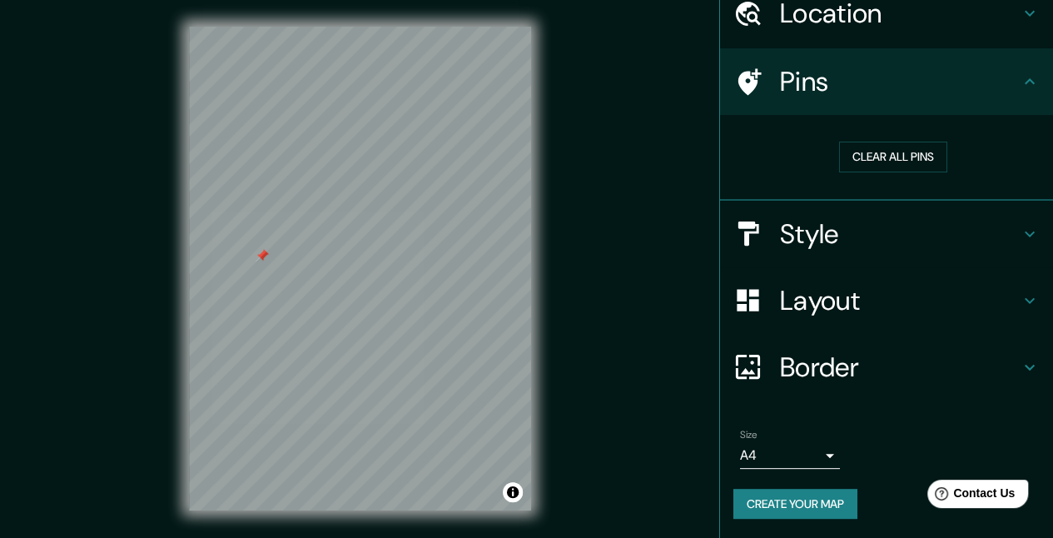
scroll to position [73, 0]
drag, startPoint x: 804, startPoint y: 241, endPoint x: 607, endPoint y: 261, distance: 198.4
click at [607, 261] on div "Mappin Location Doctor Avendaño, Cerro Navia, Región Metropolitana de Santiago …" at bounding box center [526, 282] width 1053 height 564
click at [916, 157] on button "Clear all pins" at bounding box center [893, 157] width 108 height 31
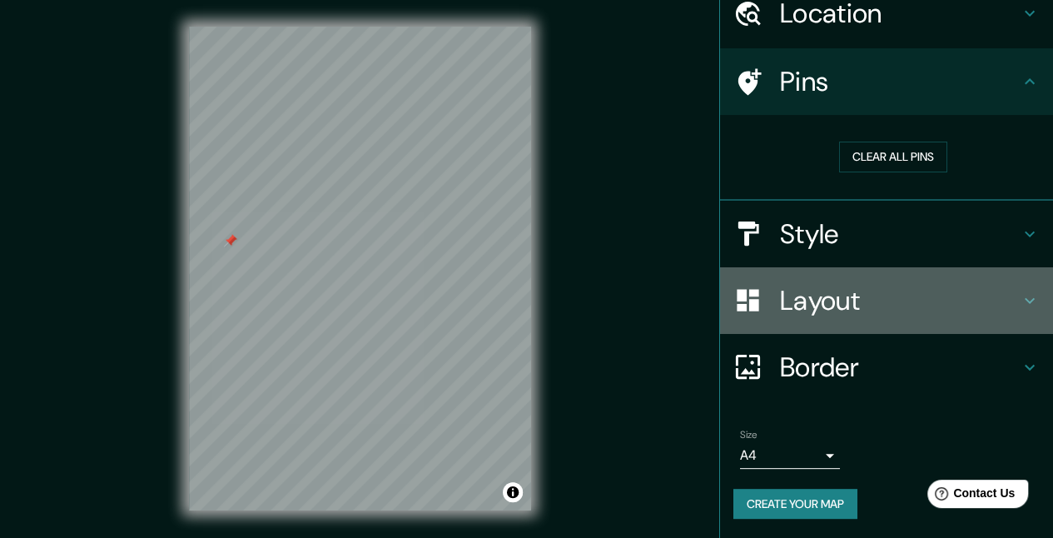
click at [784, 301] on h4 "Layout" at bounding box center [900, 300] width 240 height 33
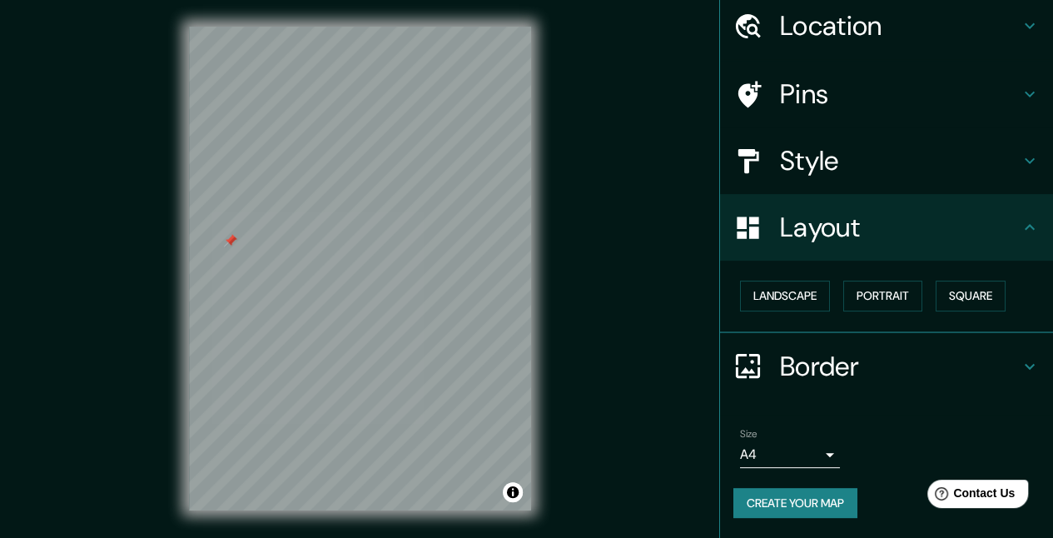
scroll to position [60, 0]
click at [788, 301] on button "Landscape" at bounding box center [785, 296] width 90 height 31
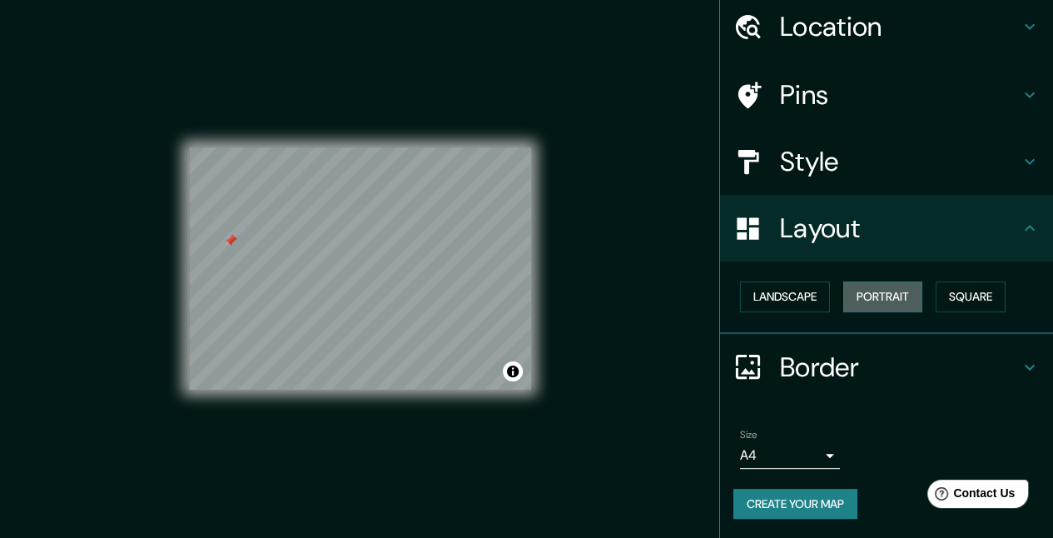
click at [876, 291] on button "Portrait" at bounding box center [882, 296] width 79 height 31
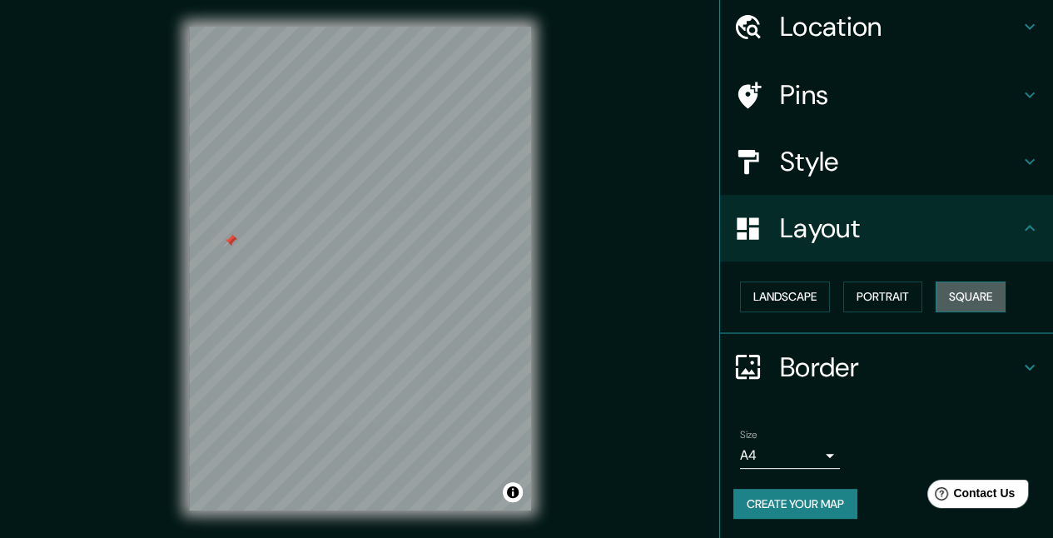
click at [979, 282] on button "Square" at bounding box center [971, 296] width 70 height 31
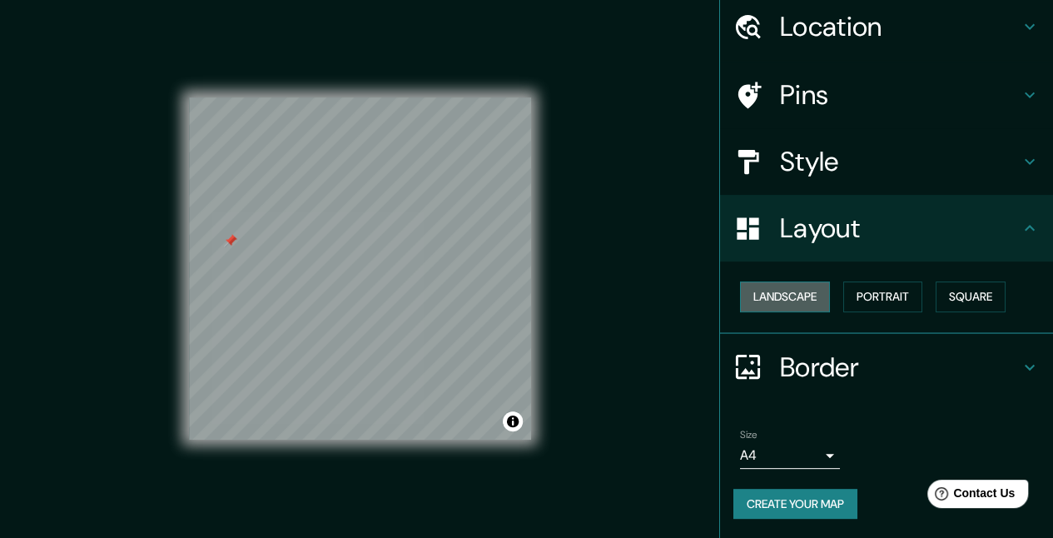
click at [758, 296] on button "Landscape" at bounding box center [785, 296] width 90 height 31
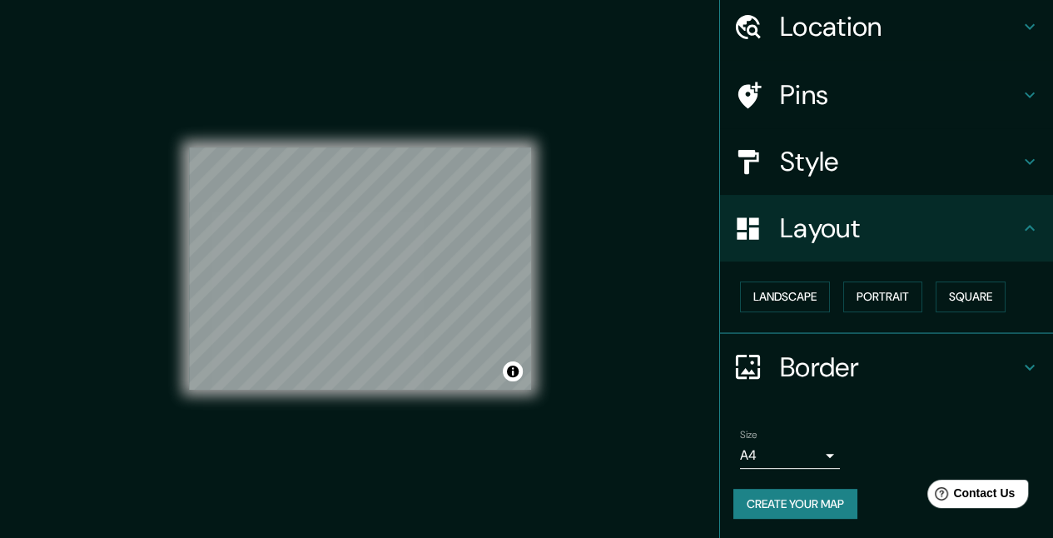
click at [344, 396] on div "© Mapbox © OpenStreetMap Improve this map" at bounding box center [360, 269] width 342 height 484
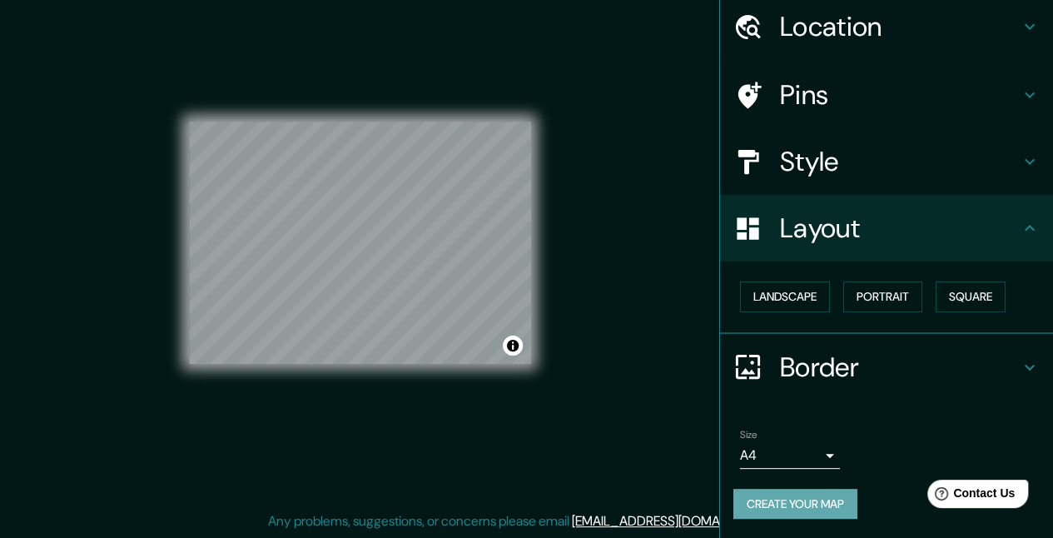
click at [770, 489] on button "Create your map" at bounding box center [796, 504] width 124 height 31
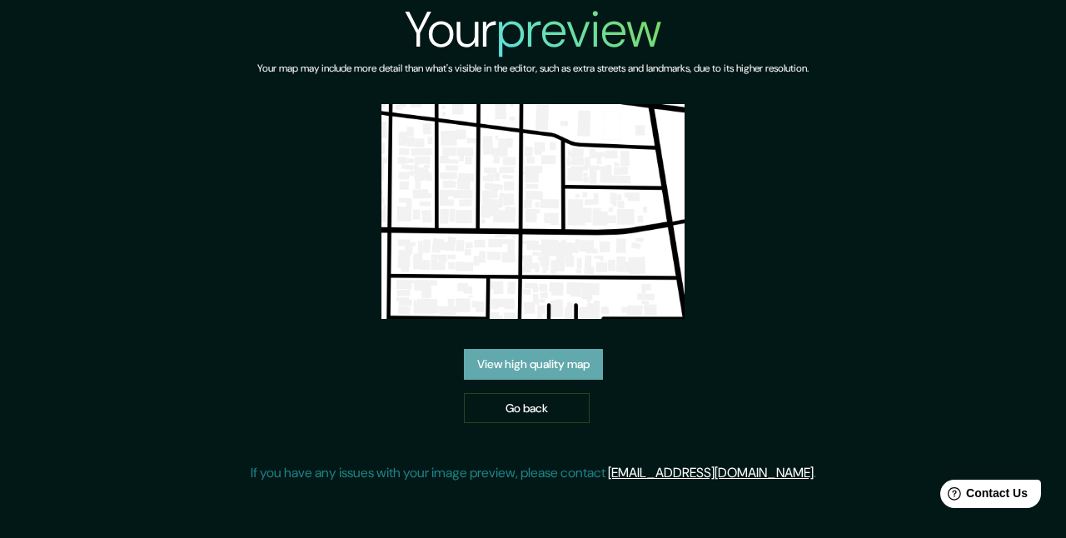
click at [490, 351] on link "View high quality map" at bounding box center [533, 364] width 139 height 31
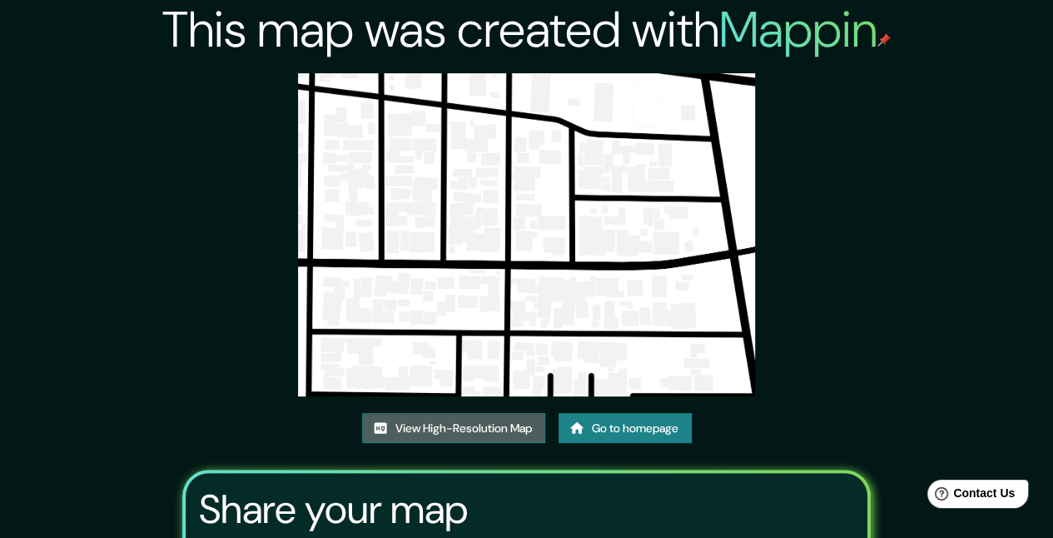
click at [489, 432] on link "View High-Resolution Map" at bounding box center [453, 428] width 183 height 31
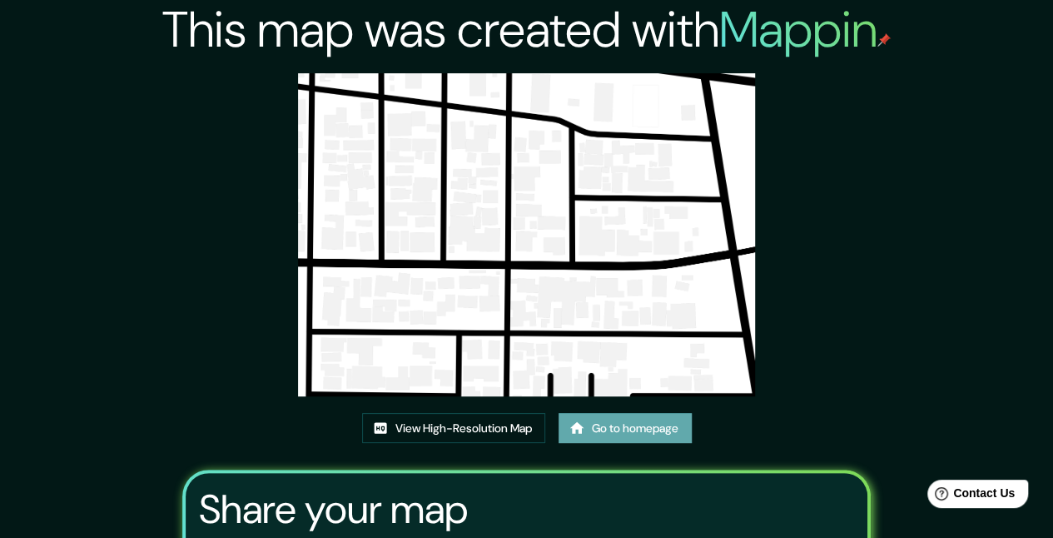
click at [670, 421] on link "Go to homepage" at bounding box center [625, 428] width 133 height 31
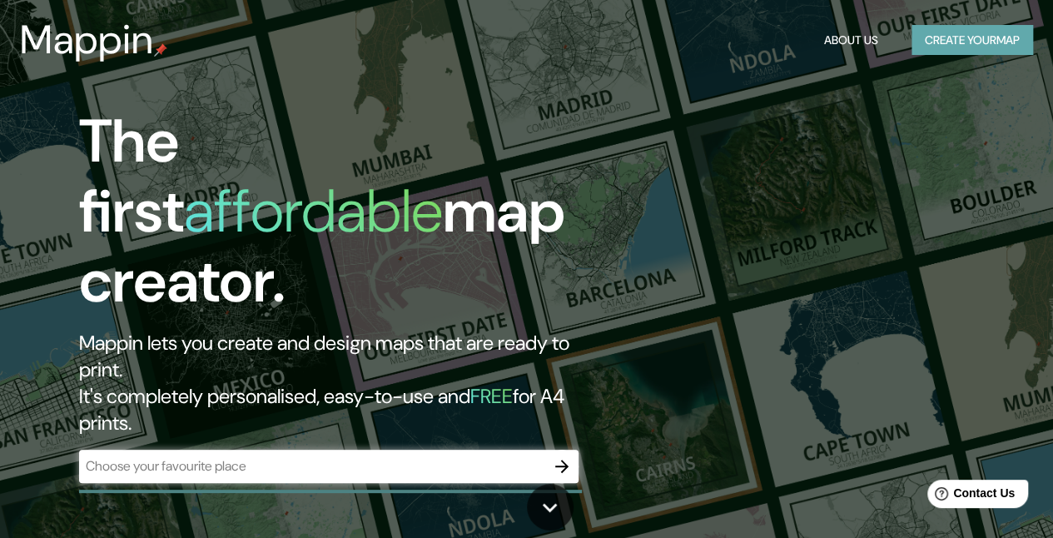
click at [966, 55] on button "Create your map" at bounding box center [973, 40] width 122 height 31
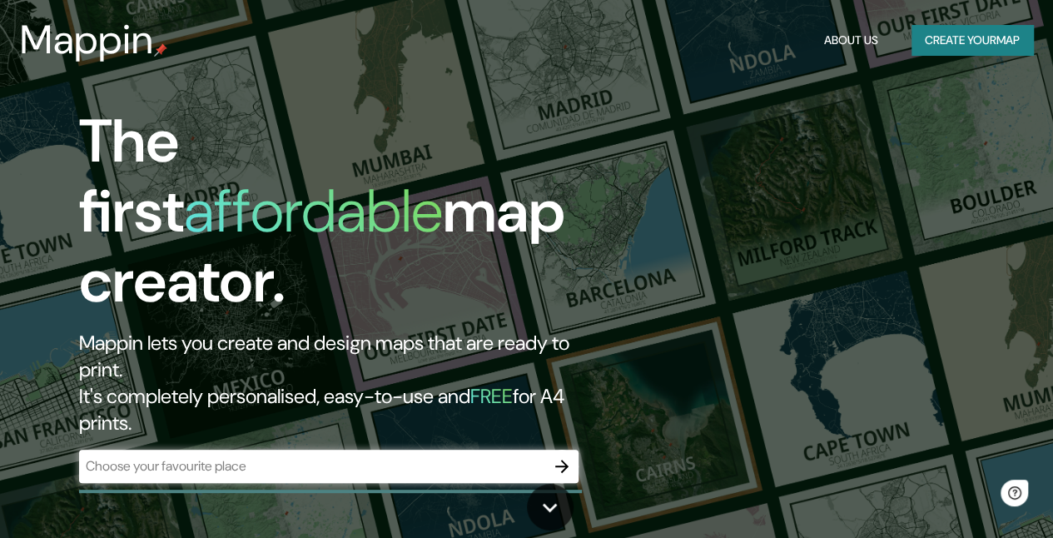
click at [390, 450] on div "​" at bounding box center [329, 466] width 500 height 33
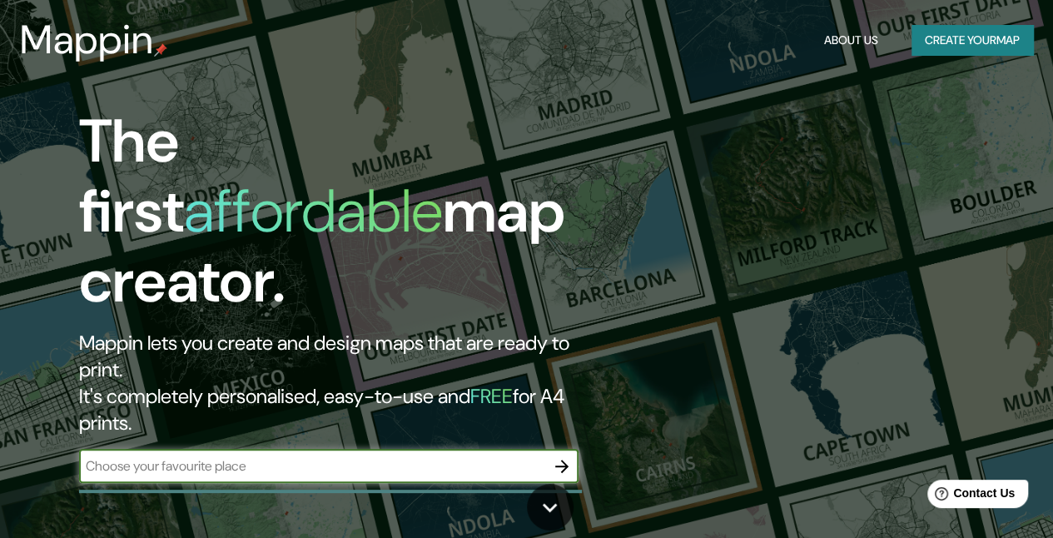
type input "a"
type input "kafulwe"
click at [959, 45] on button "Create your map" at bounding box center [973, 40] width 122 height 31
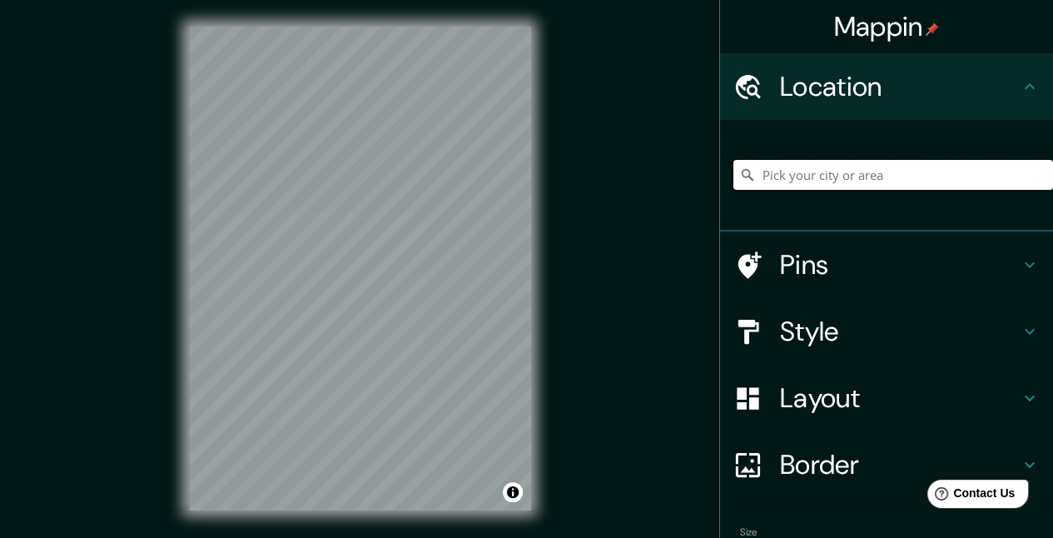
click at [793, 179] on input "Pick your city or area" at bounding box center [894, 175] width 320 height 30
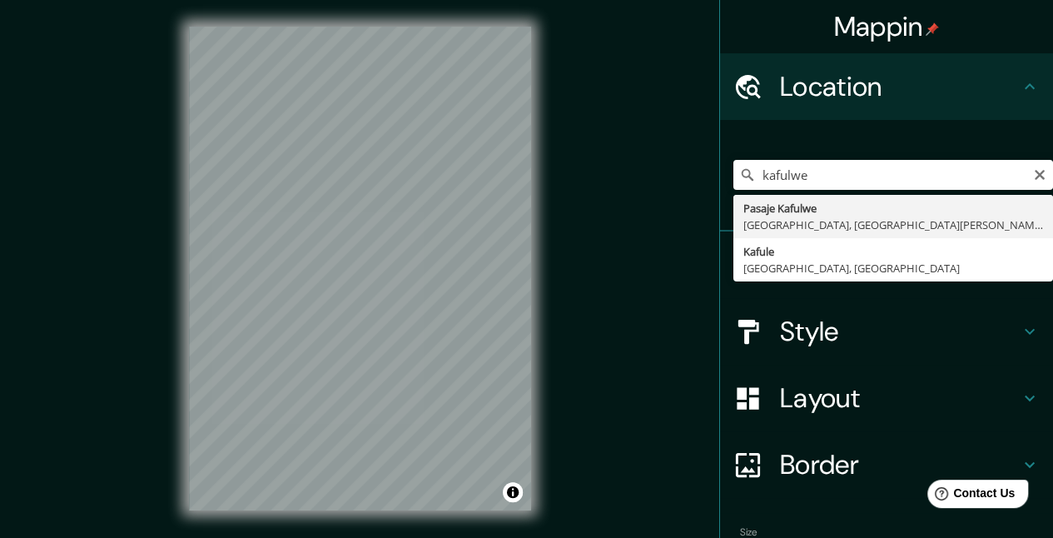
type input "Pasaje Kafulwe, Cerro Navia, Región Metropolitana de Santiago 9080000, Chile"
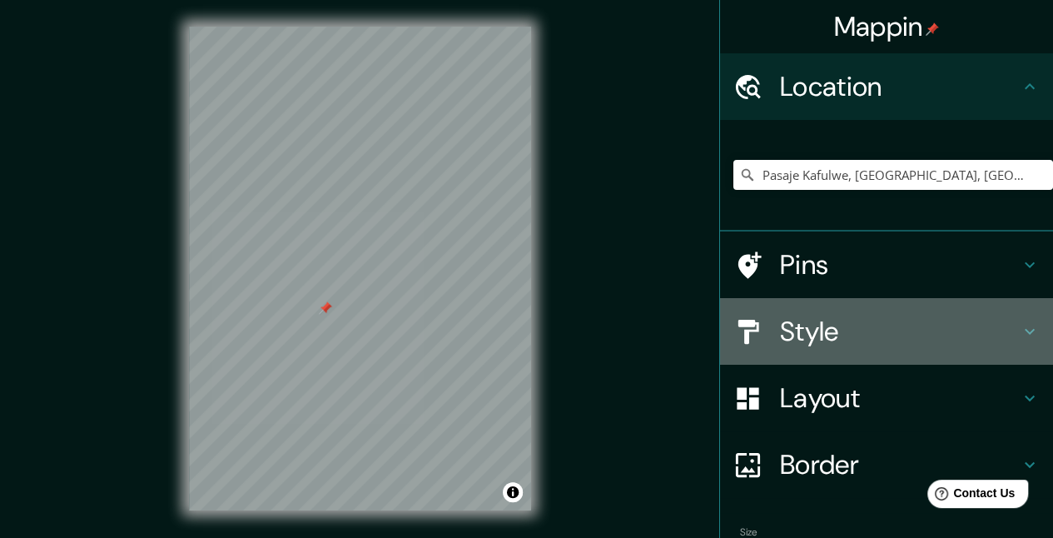
click at [743, 340] on icon at bounding box center [748, 331] width 29 height 29
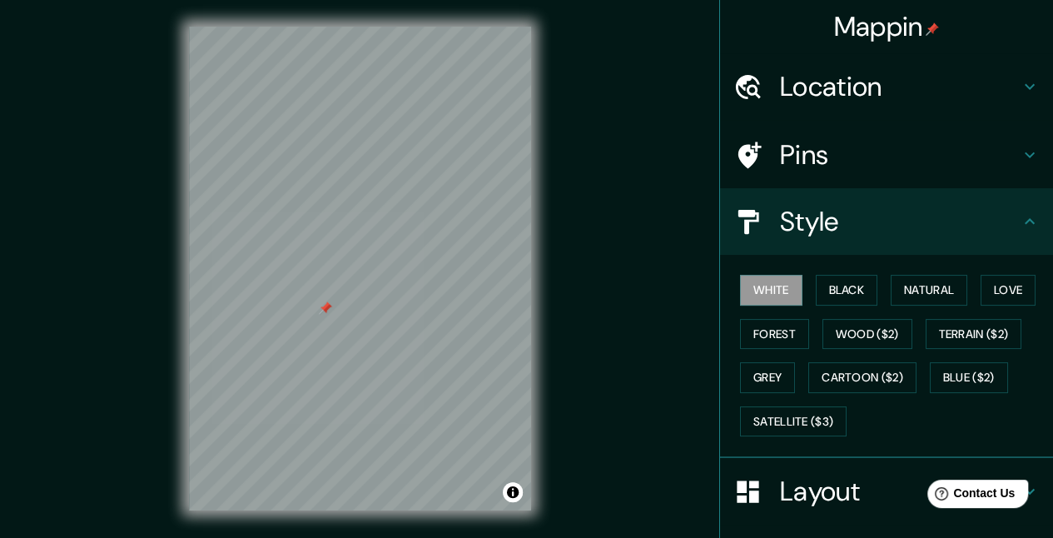
scroll to position [47, 0]
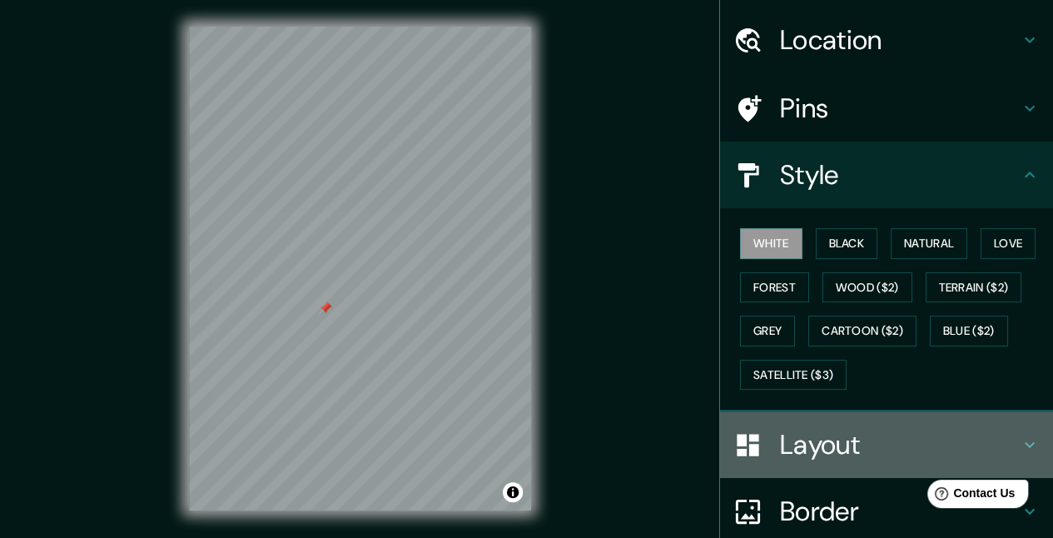
click at [821, 458] on h4 "Layout" at bounding box center [900, 444] width 240 height 33
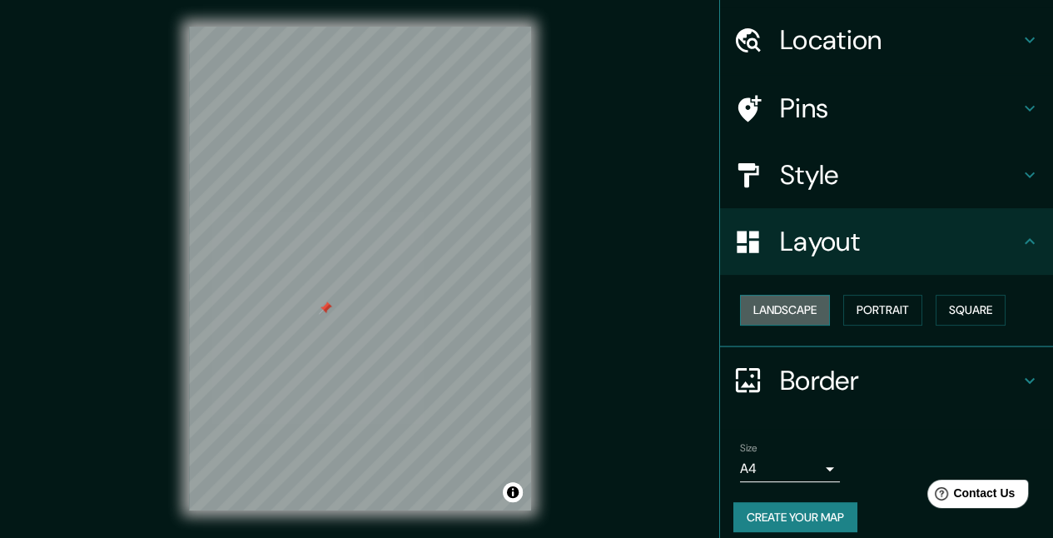
click at [796, 305] on button "Landscape" at bounding box center [785, 310] width 90 height 31
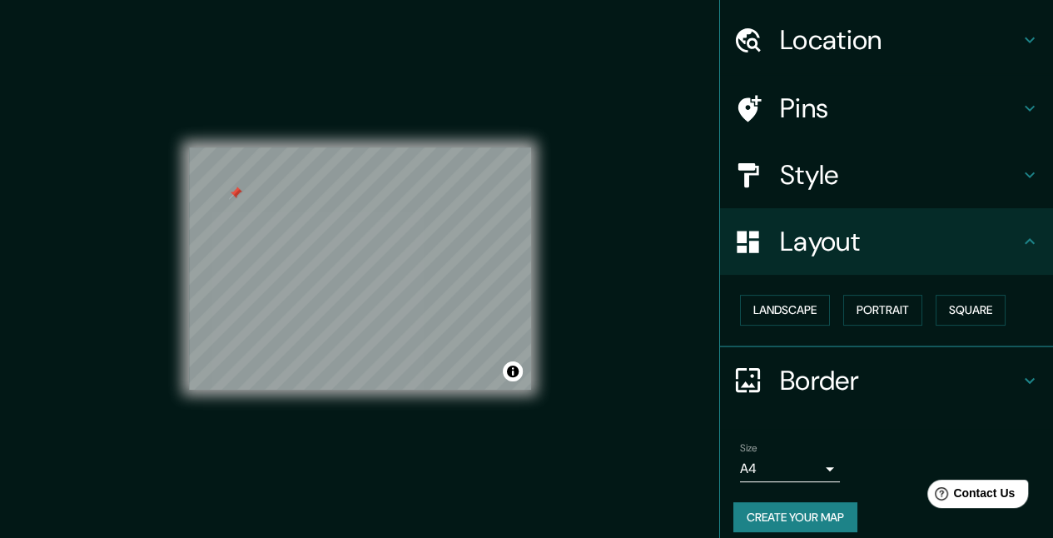
click at [334, 145] on div "© Mapbox © OpenStreetMap Improve this map" at bounding box center [360, 269] width 342 height 484
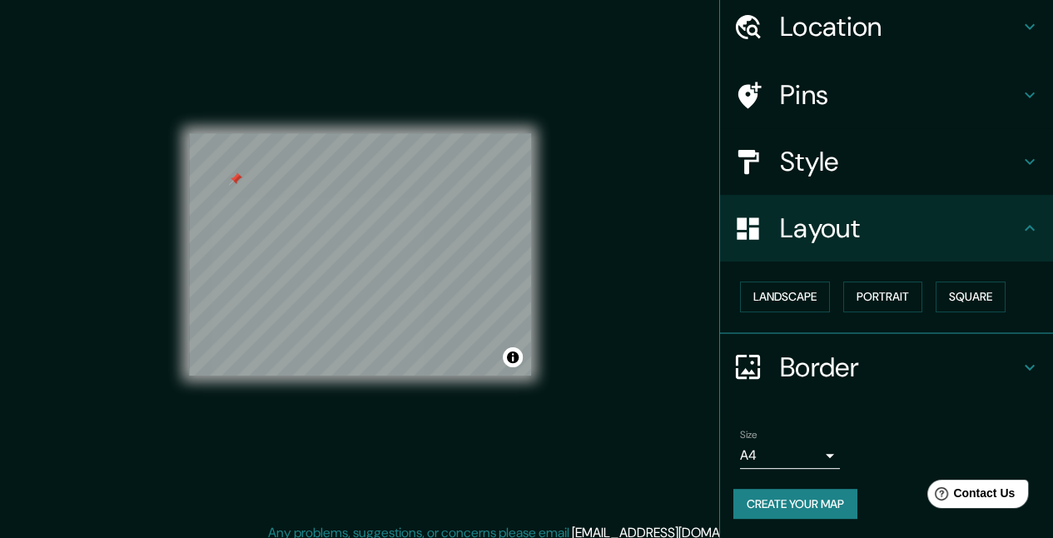
scroll to position [15, 0]
click at [779, 501] on button "Create your map" at bounding box center [796, 504] width 124 height 31
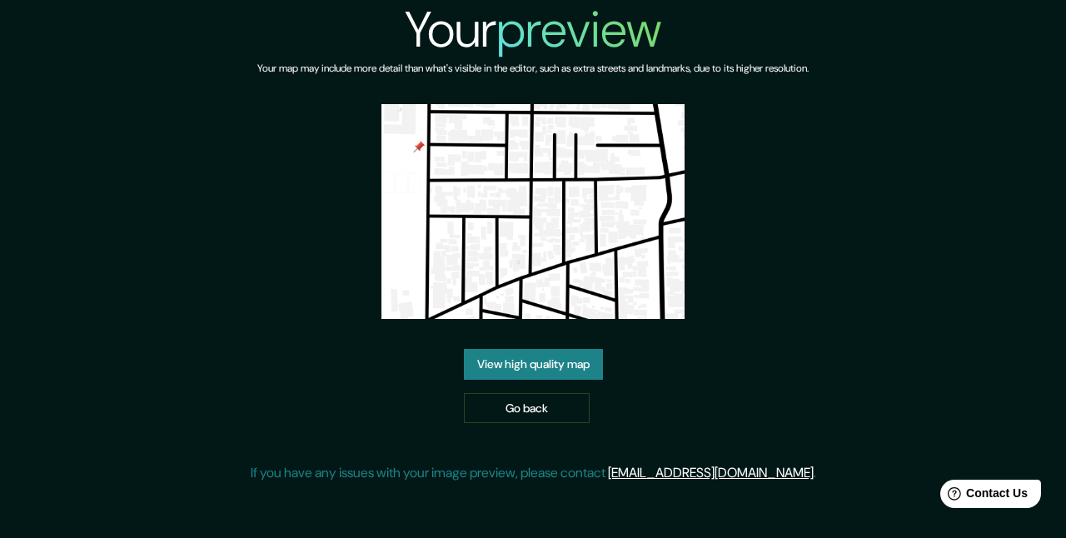
click at [526, 362] on link "View high quality map" at bounding box center [533, 364] width 139 height 31
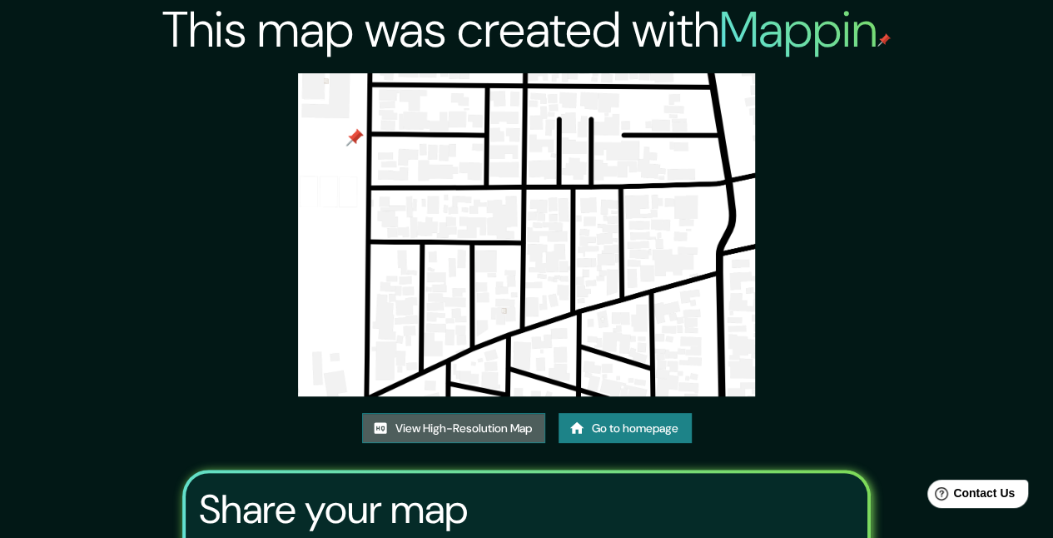
click at [485, 425] on link "View High-Resolution Map" at bounding box center [453, 428] width 183 height 31
